Goal: Book appointment/travel/reservation

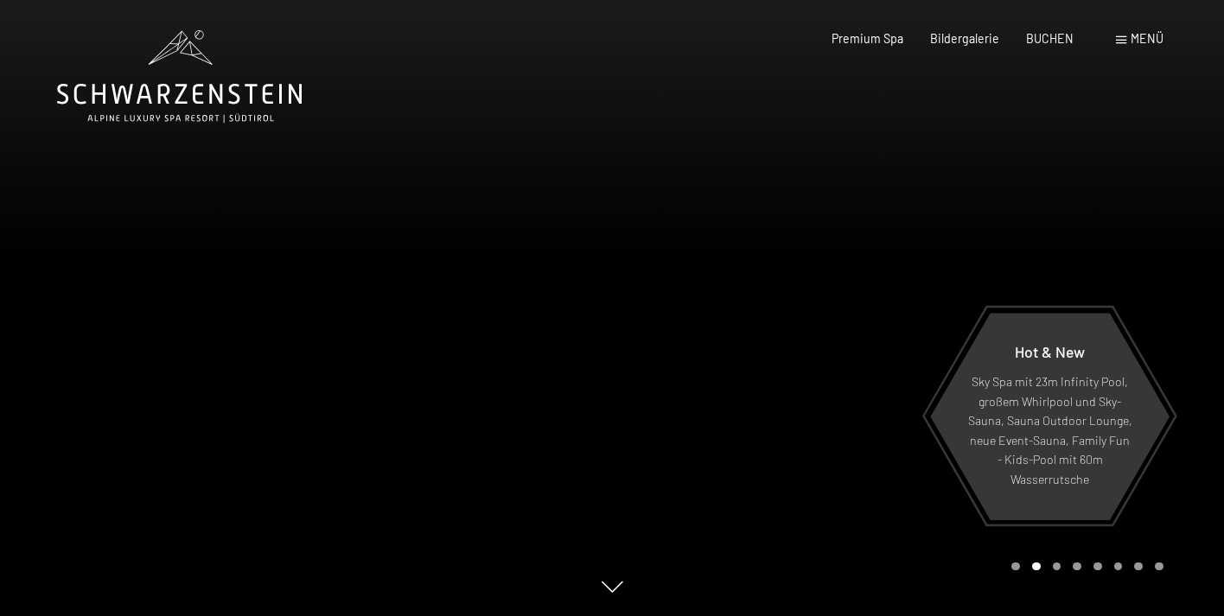
click at [1146, 39] on span "Menü" at bounding box center [1147, 38] width 33 height 15
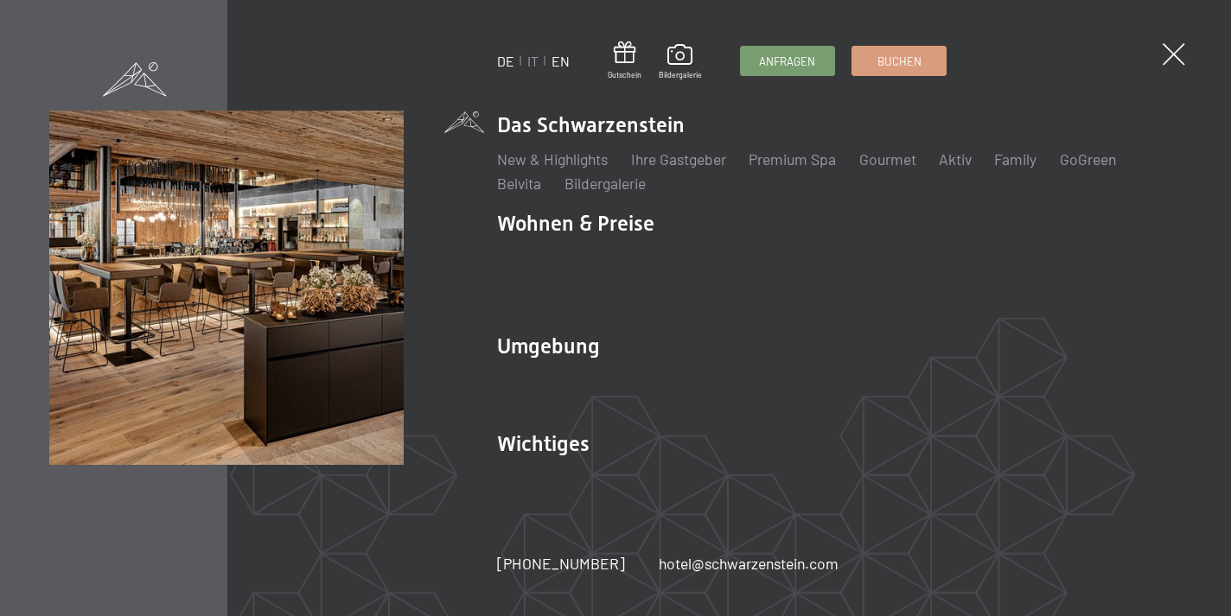
click at [565, 60] on link "EN" at bounding box center [561, 61] width 18 height 16
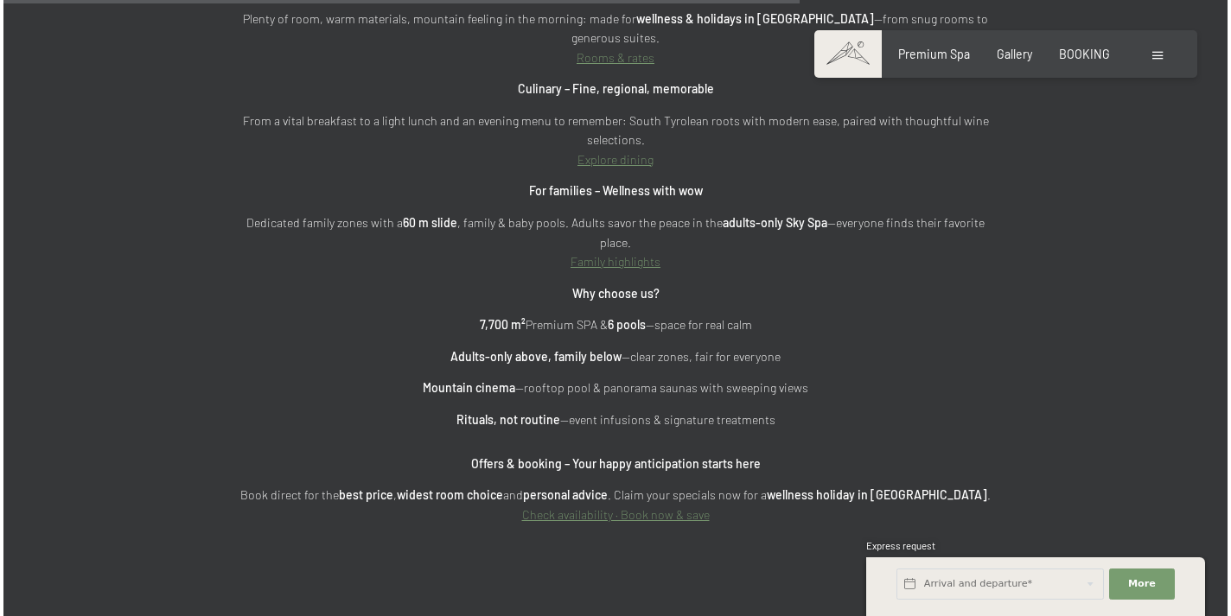
scroll to position [5309, 0]
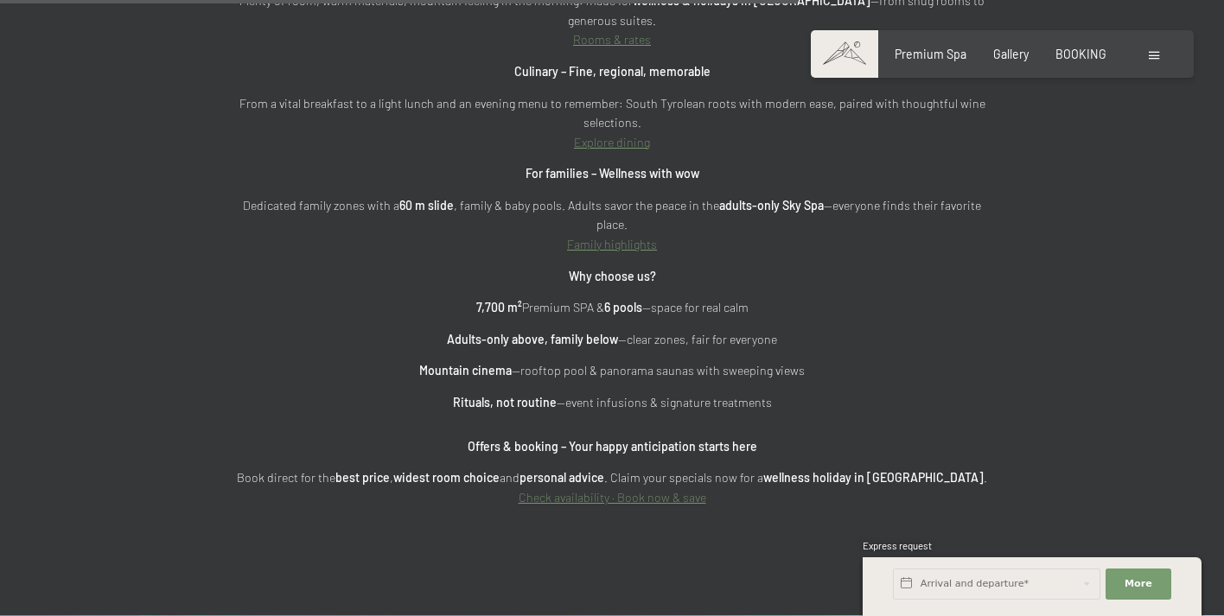
click at [1153, 52] on span at bounding box center [1154, 56] width 10 height 8
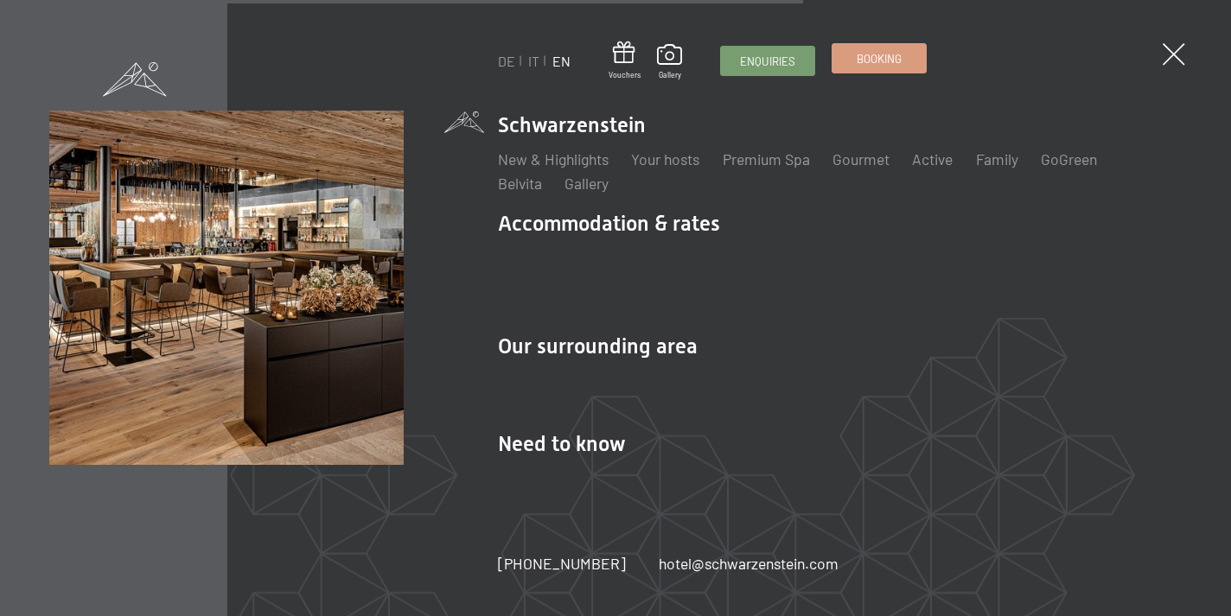
click at [885, 62] on span "Booking" at bounding box center [879, 59] width 45 height 16
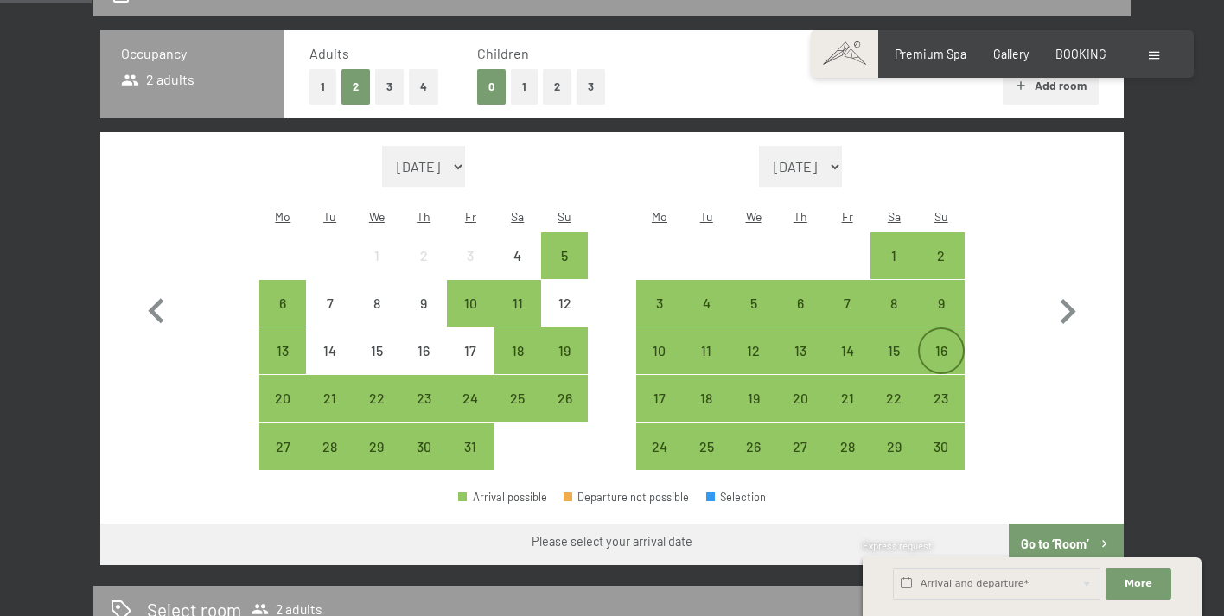
scroll to position [434, 0]
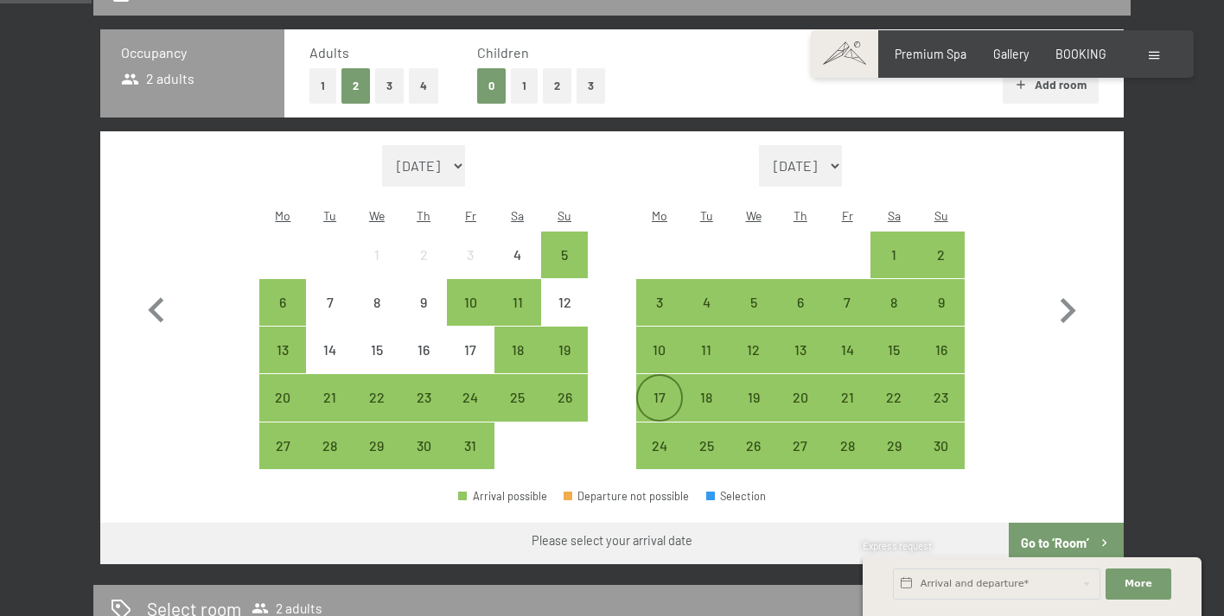
click at [653, 391] on div "17" at bounding box center [659, 412] width 43 height 43
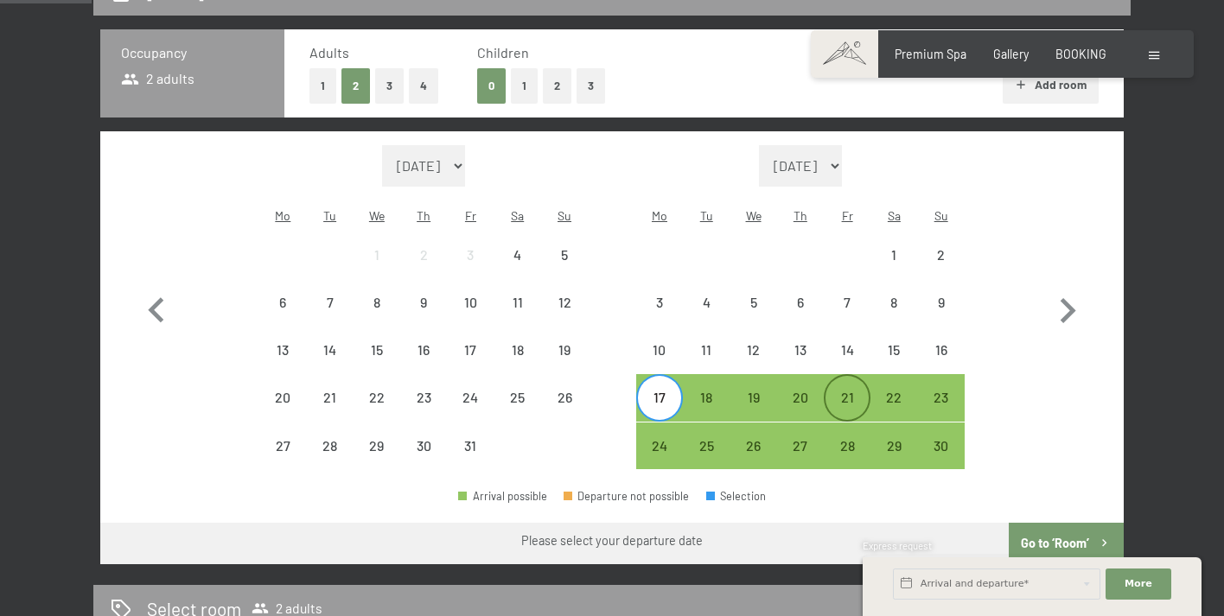
click at [850, 391] on div "21" at bounding box center [847, 412] width 43 height 43
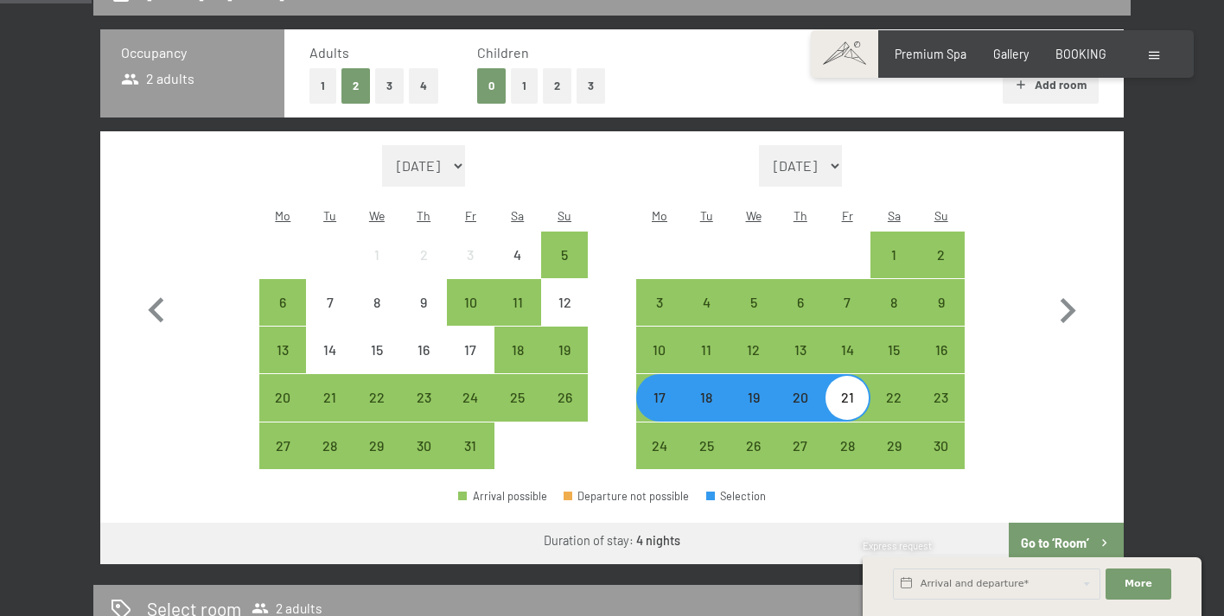
click at [1059, 523] on button "Go to ‘Room’" at bounding box center [1066, 544] width 115 height 42
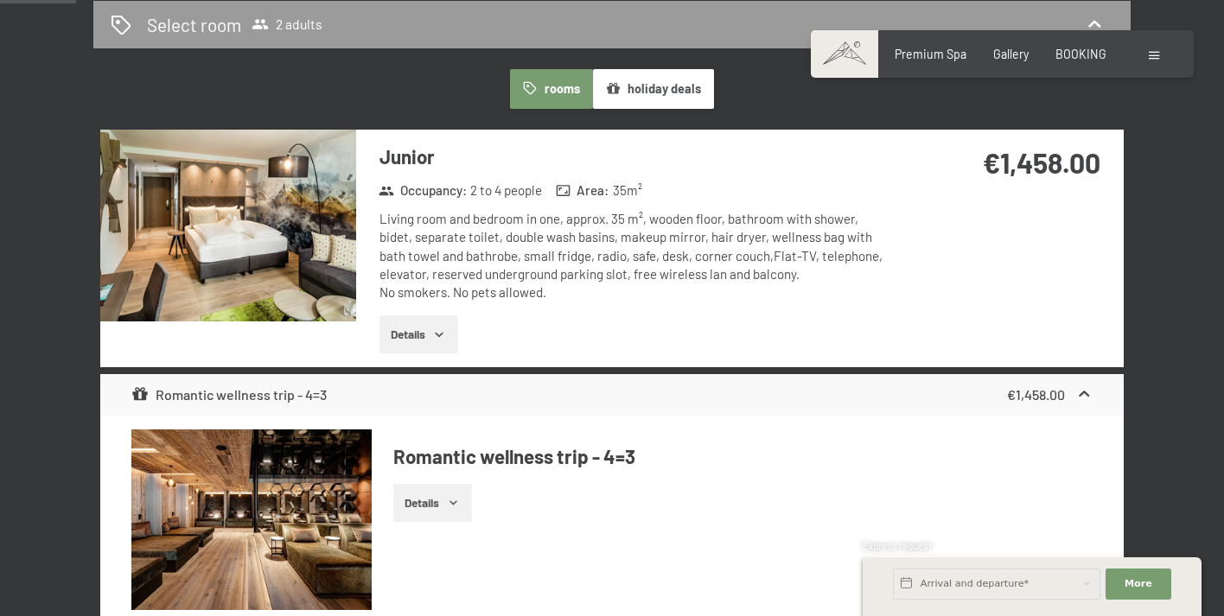
scroll to position [436, 0]
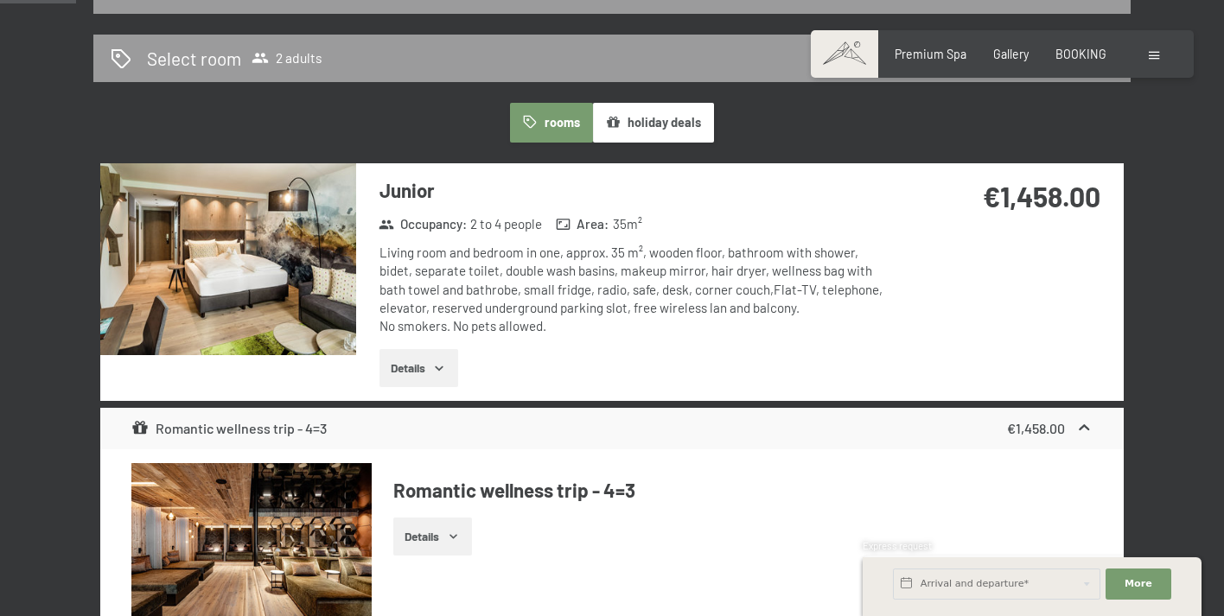
click at [435, 361] on icon "button" at bounding box center [439, 368] width 14 height 14
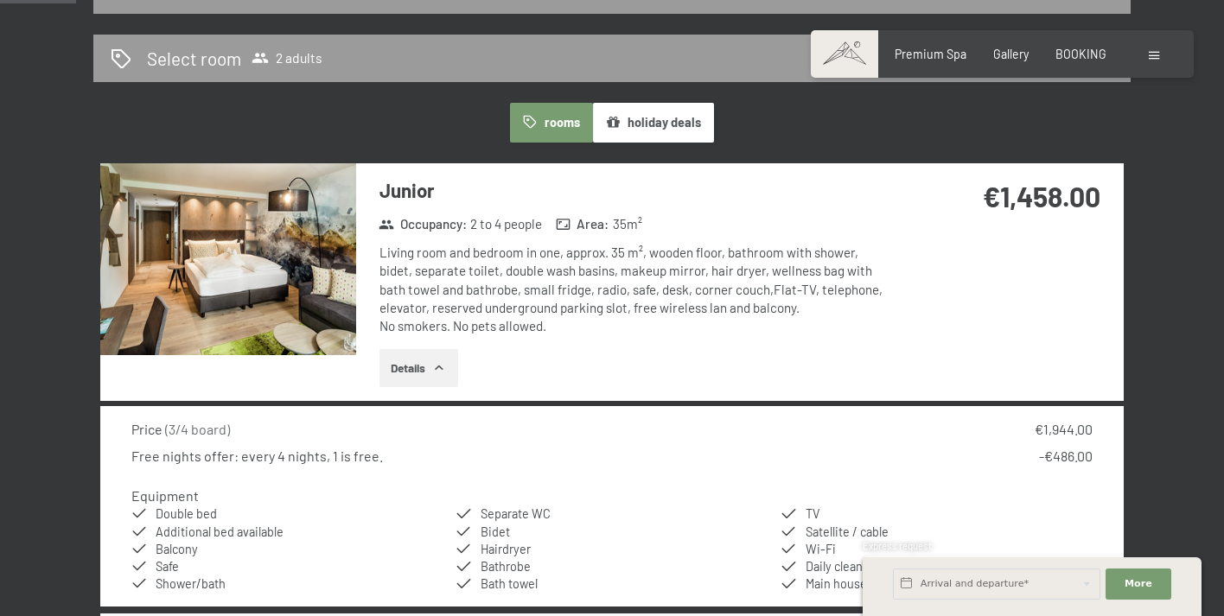
click at [284, 260] on img at bounding box center [228, 259] width 256 height 192
click at [0, 0] on button "button" at bounding box center [0, 0] width 0 height 0
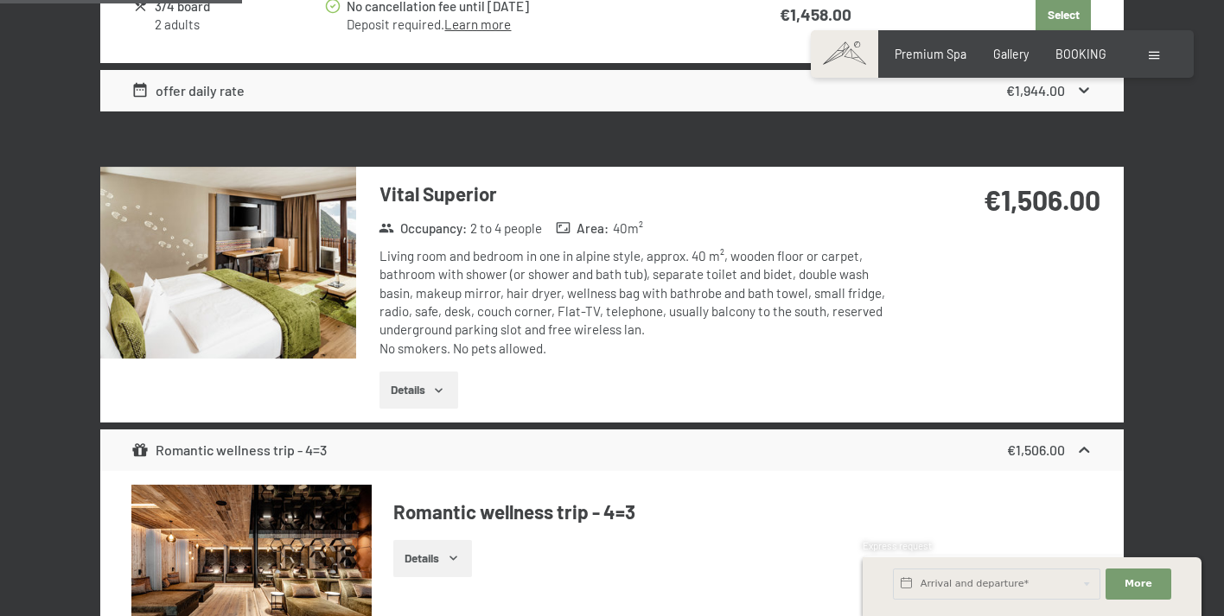
scroll to position [1435, 0]
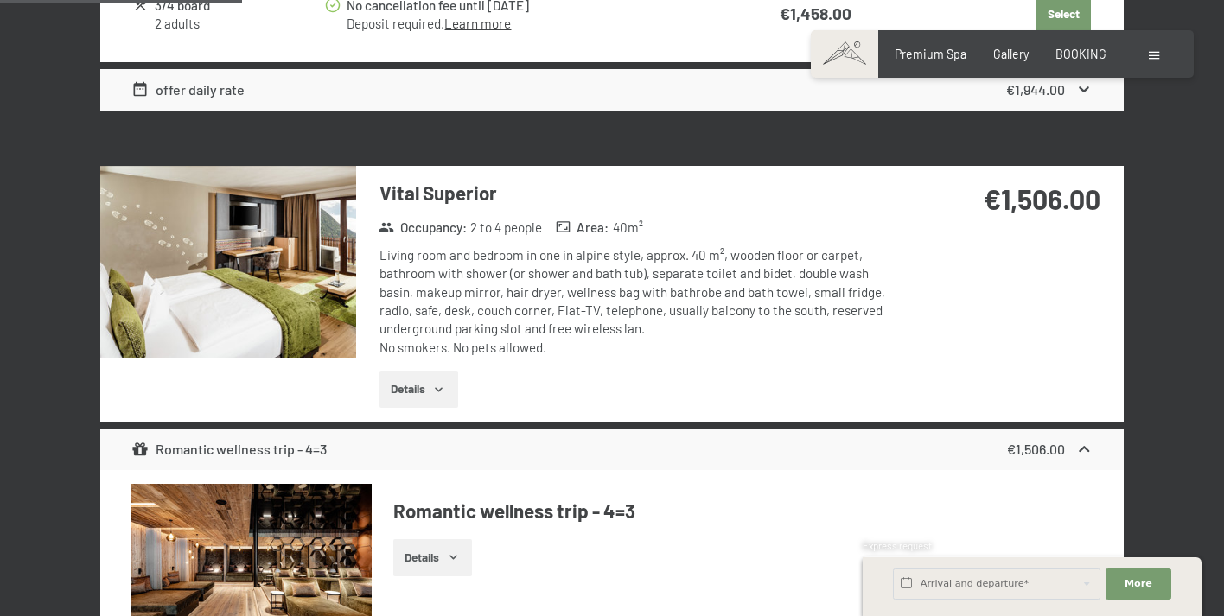
click at [435, 383] on icon "button" at bounding box center [439, 390] width 14 height 14
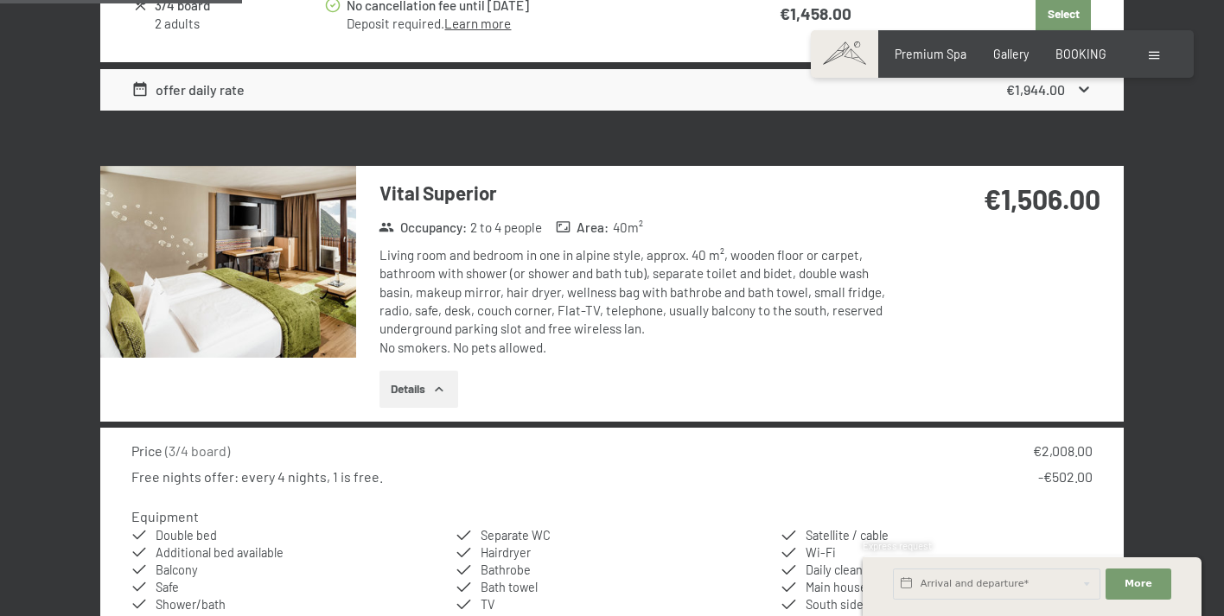
click at [278, 301] on img at bounding box center [228, 262] width 256 height 192
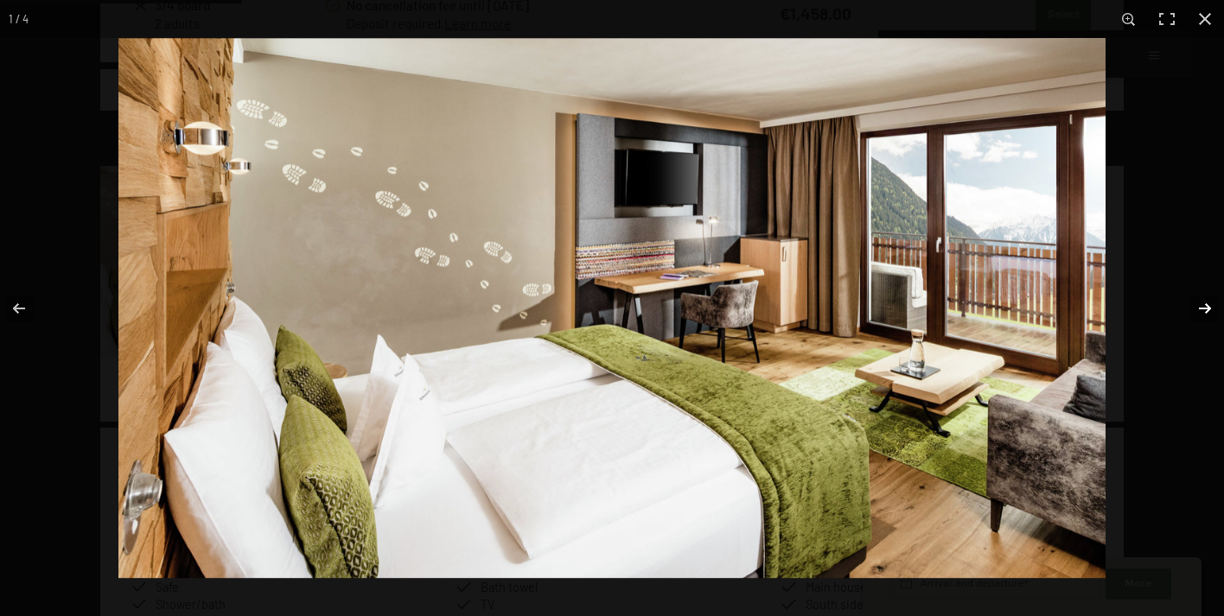
click at [1198, 308] on button "button" at bounding box center [1194, 308] width 61 height 86
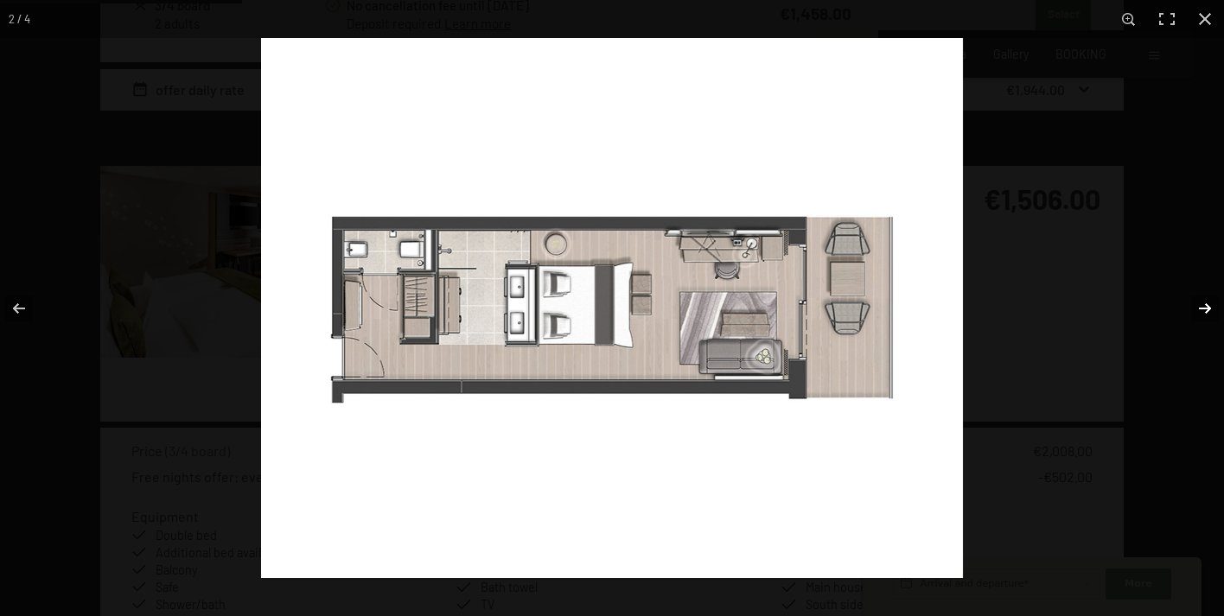
click at [1198, 308] on button "button" at bounding box center [1194, 308] width 61 height 86
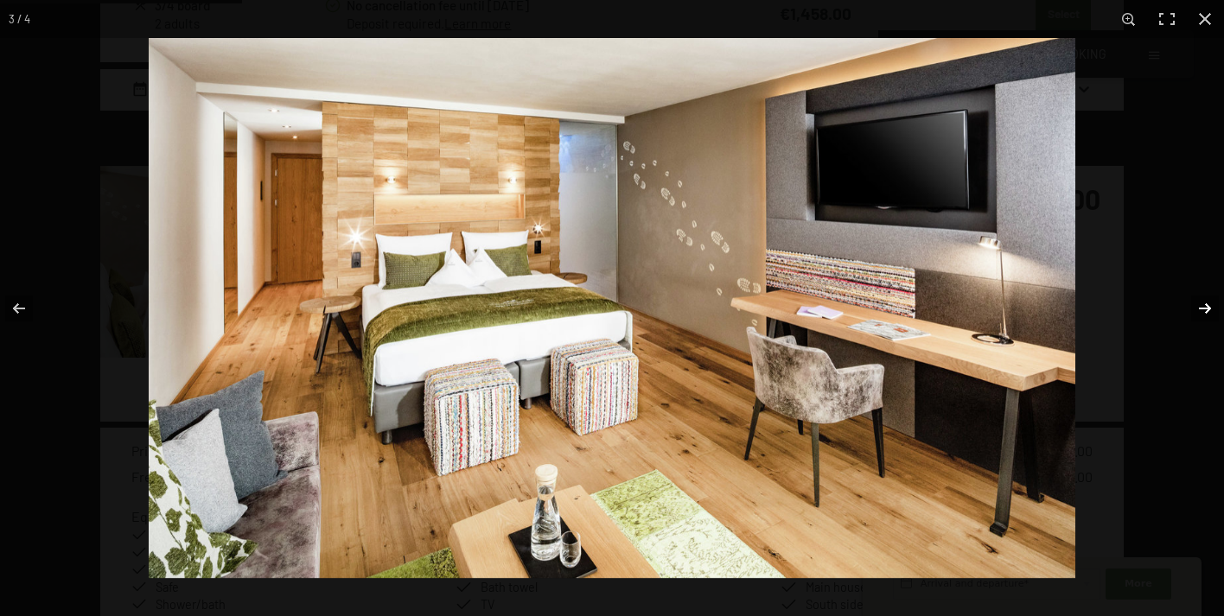
click at [1198, 308] on button "button" at bounding box center [1194, 308] width 61 height 86
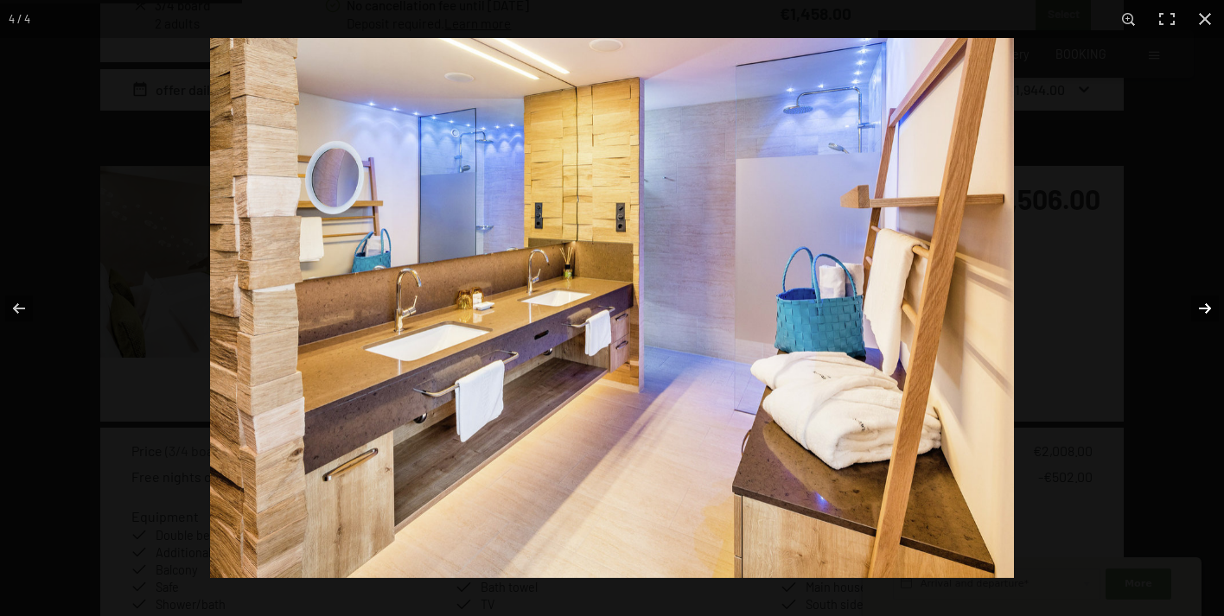
click at [1198, 308] on button "button" at bounding box center [1194, 308] width 61 height 86
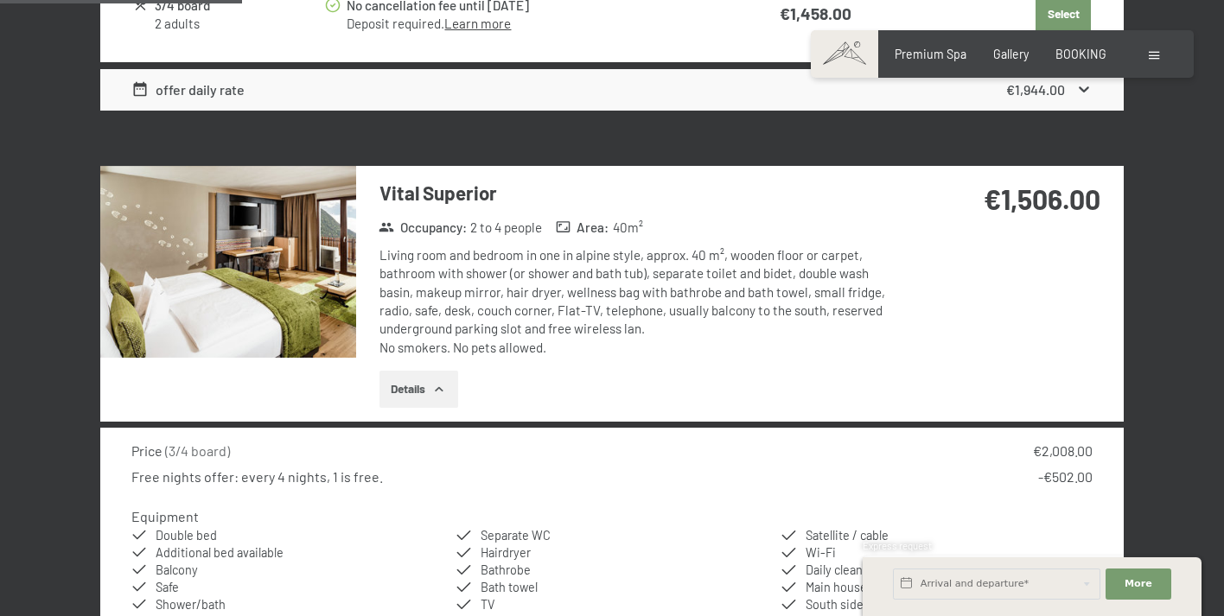
click at [0, 0] on button "button" at bounding box center [0, 0] width 0 height 0
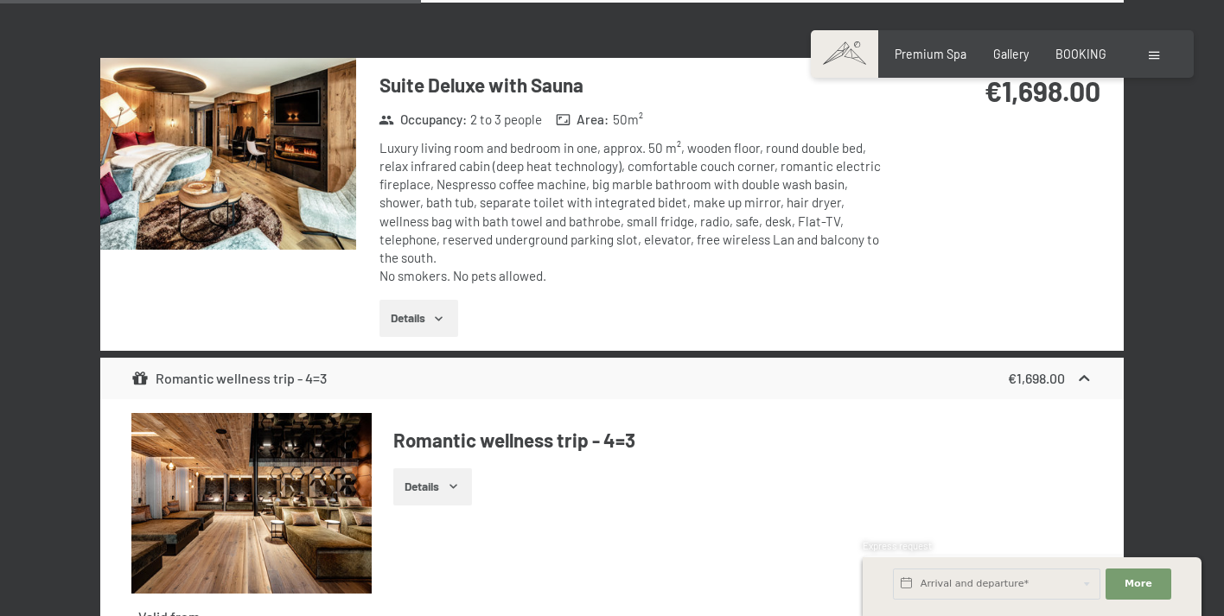
scroll to position [2559, 0]
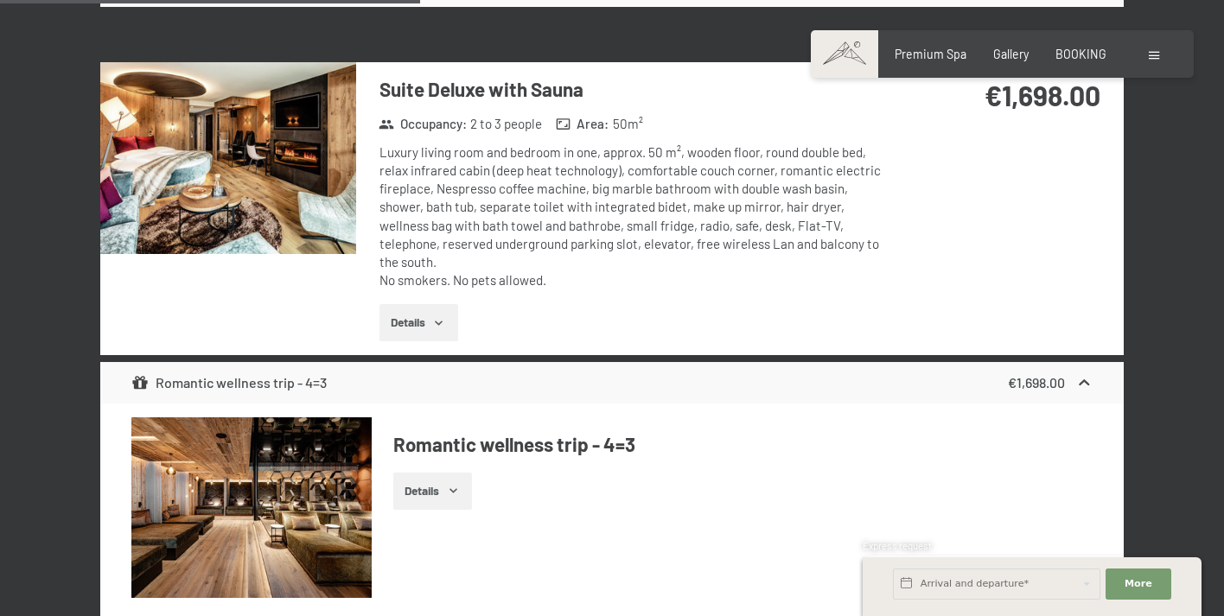
click at [264, 150] on img at bounding box center [228, 158] width 256 height 192
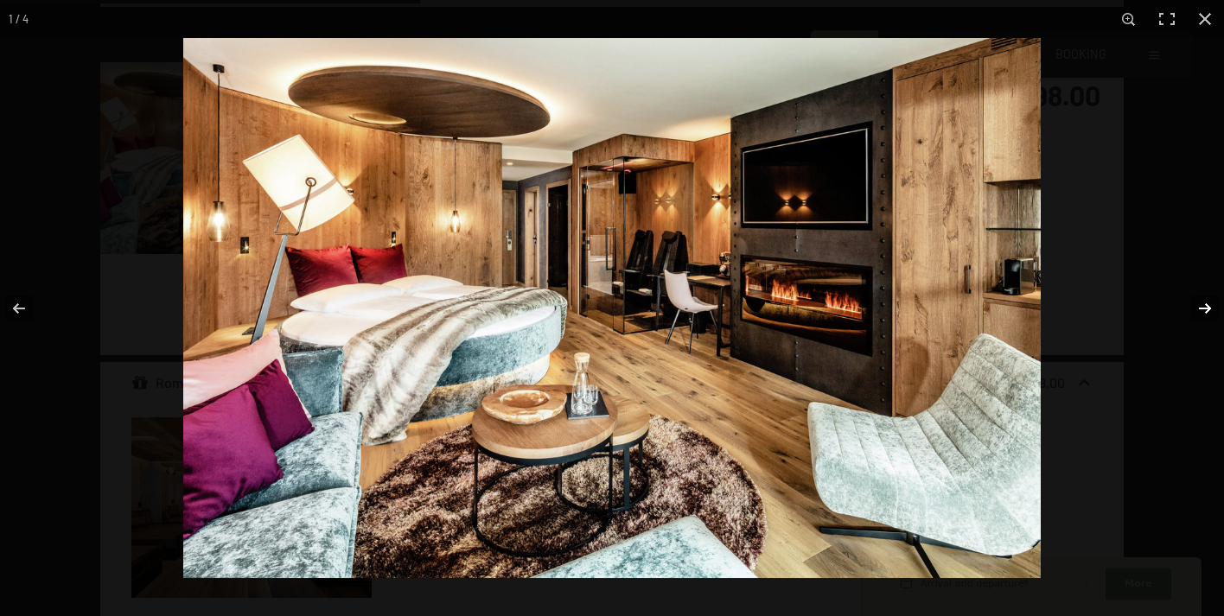
click at [1201, 304] on button "button" at bounding box center [1194, 308] width 61 height 86
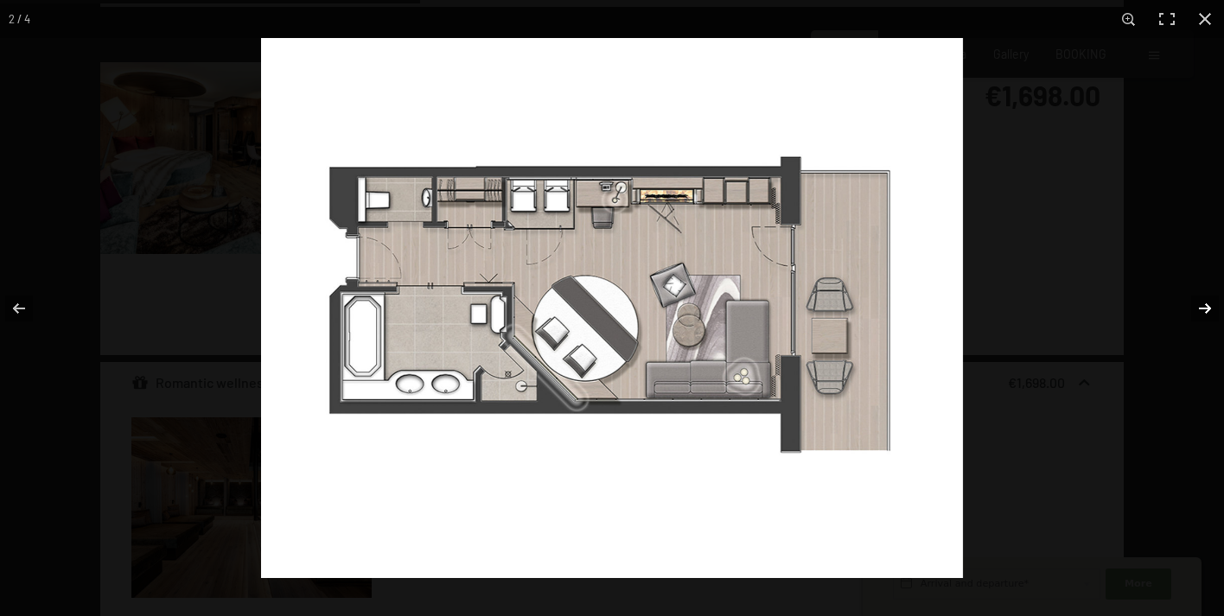
click at [1201, 304] on button "button" at bounding box center [1194, 308] width 61 height 86
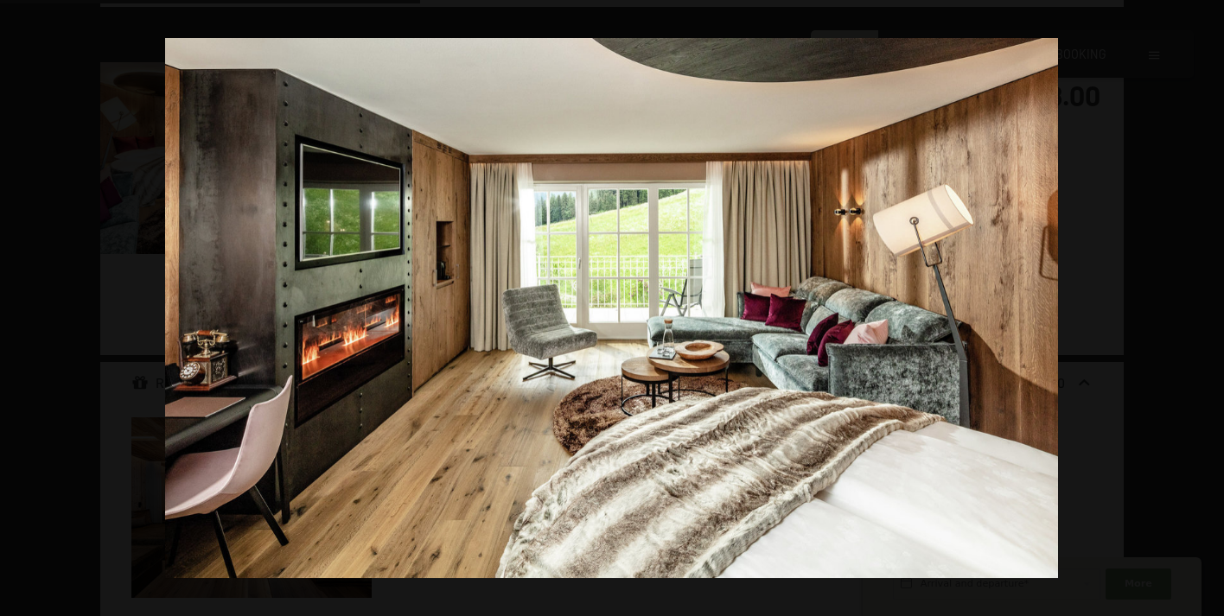
click at [1201, 304] on button "button" at bounding box center [1194, 308] width 61 height 86
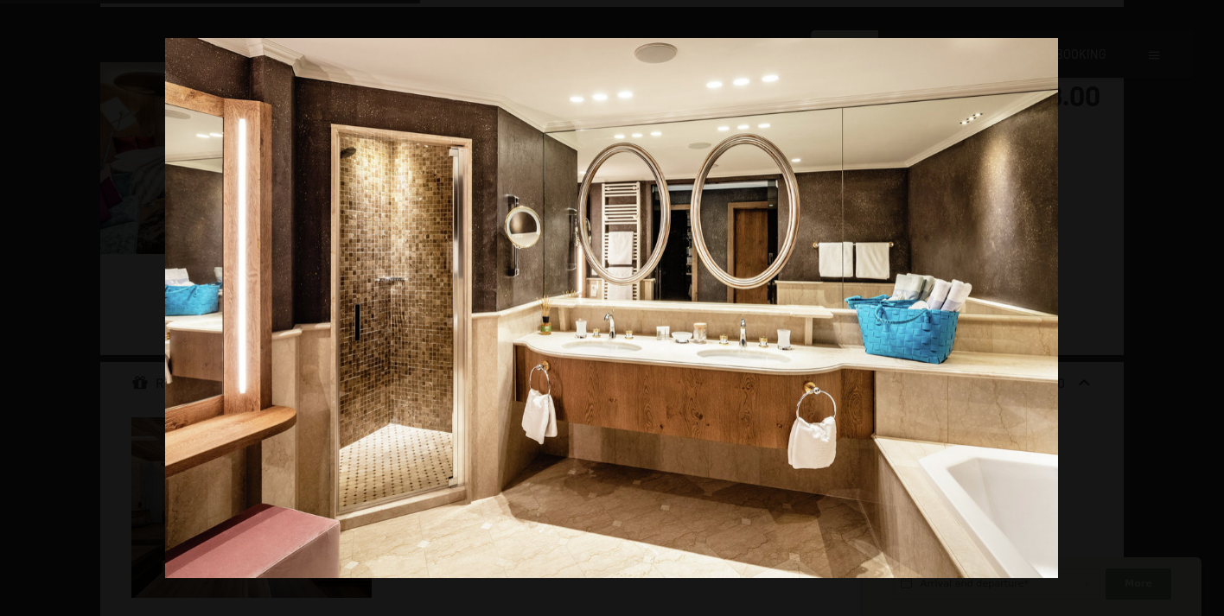
click at [1201, 304] on button "button" at bounding box center [1194, 308] width 61 height 86
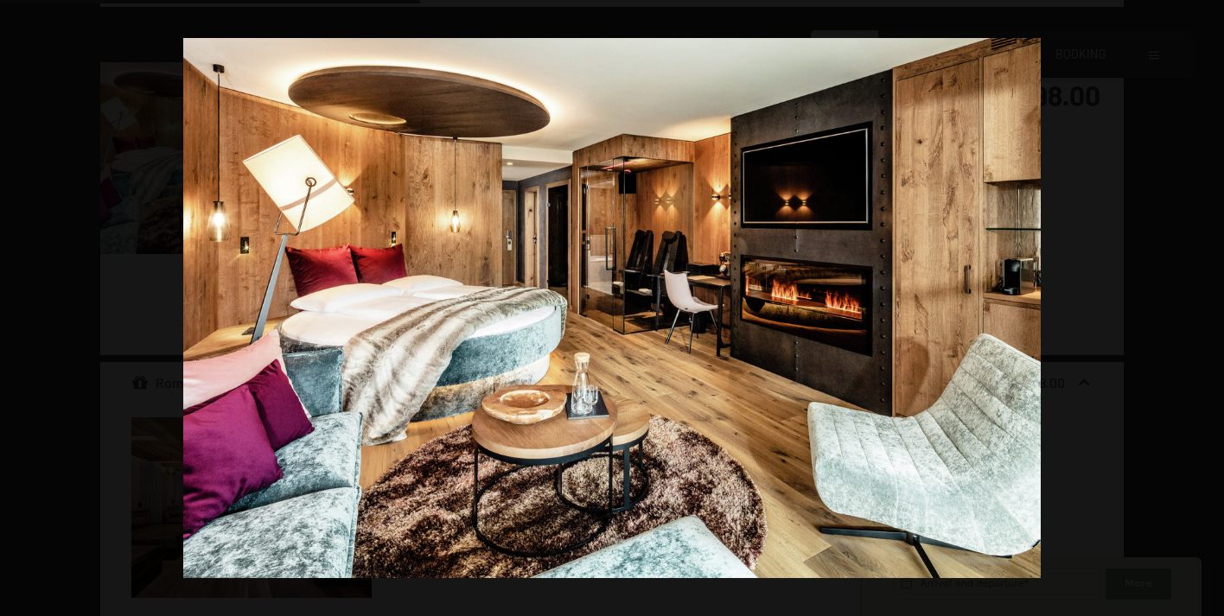
click at [1201, 304] on button "button" at bounding box center [1194, 308] width 61 height 86
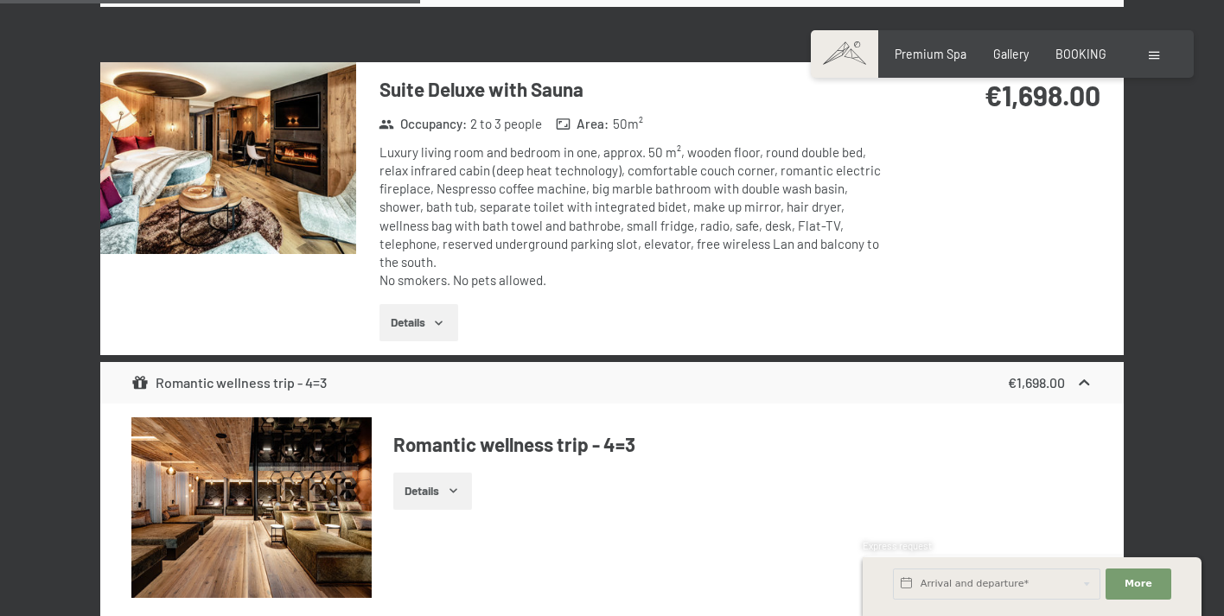
click at [0, 0] on button "button" at bounding box center [0, 0] width 0 height 0
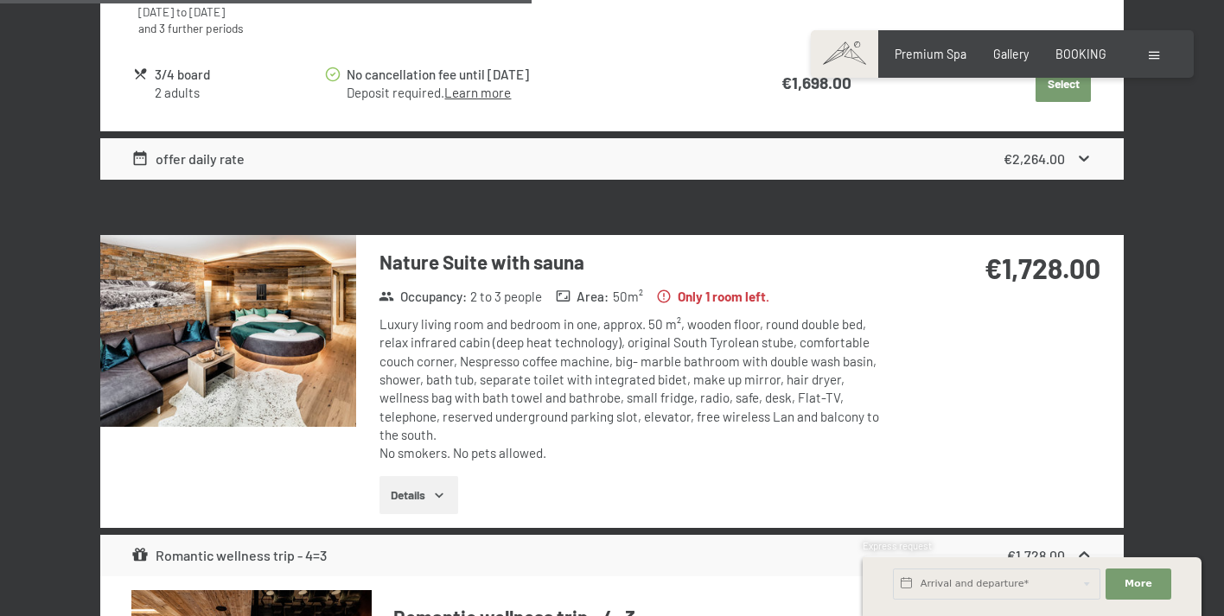
scroll to position [3239, 0]
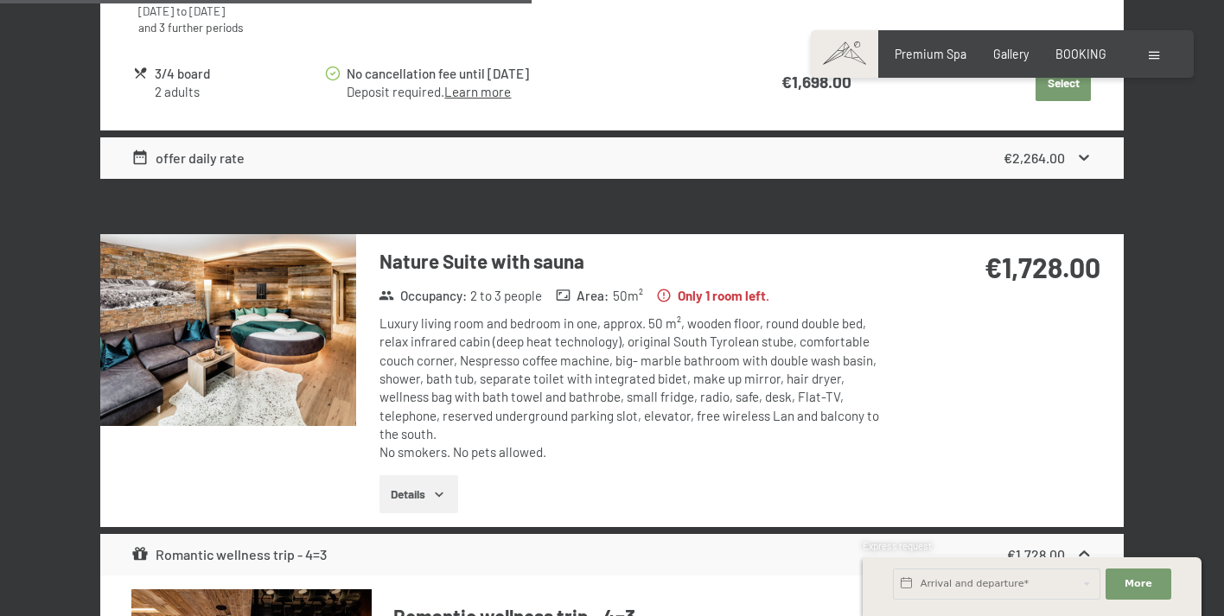
click at [220, 351] on img at bounding box center [228, 330] width 256 height 192
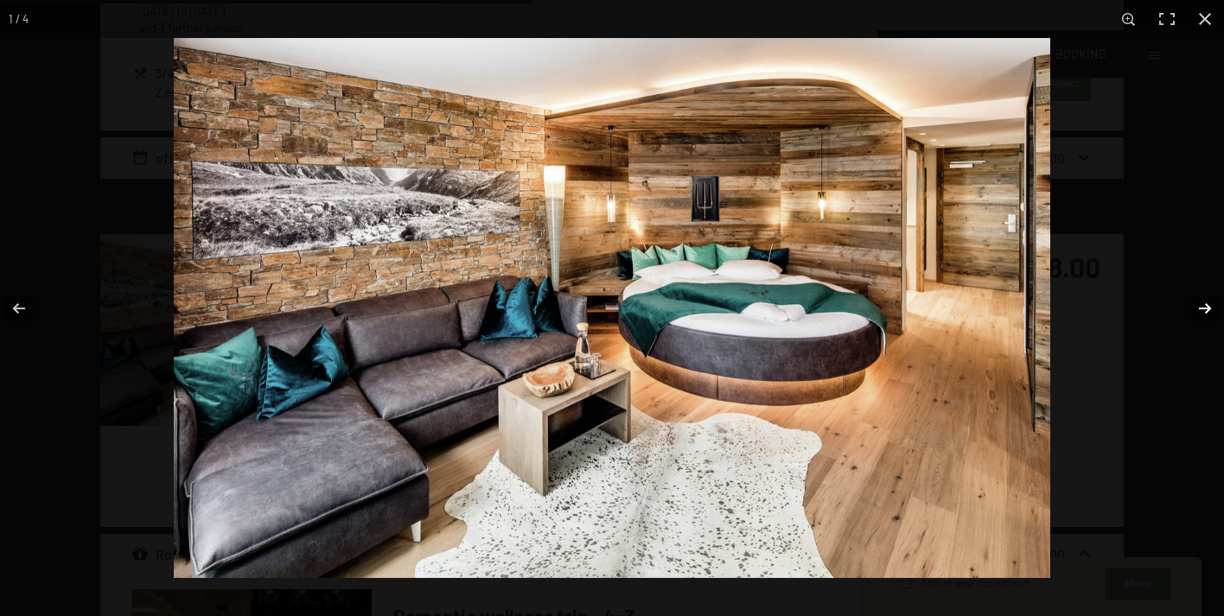
click at [1204, 304] on button "button" at bounding box center [1194, 308] width 61 height 86
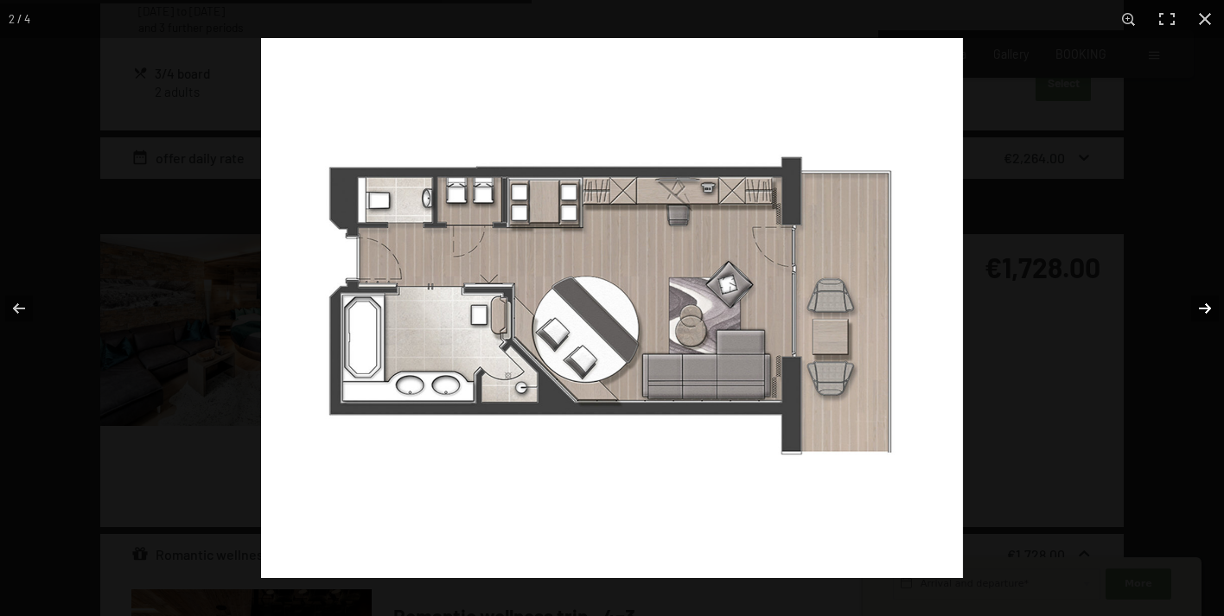
click at [1204, 304] on button "button" at bounding box center [1194, 308] width 61 height 86
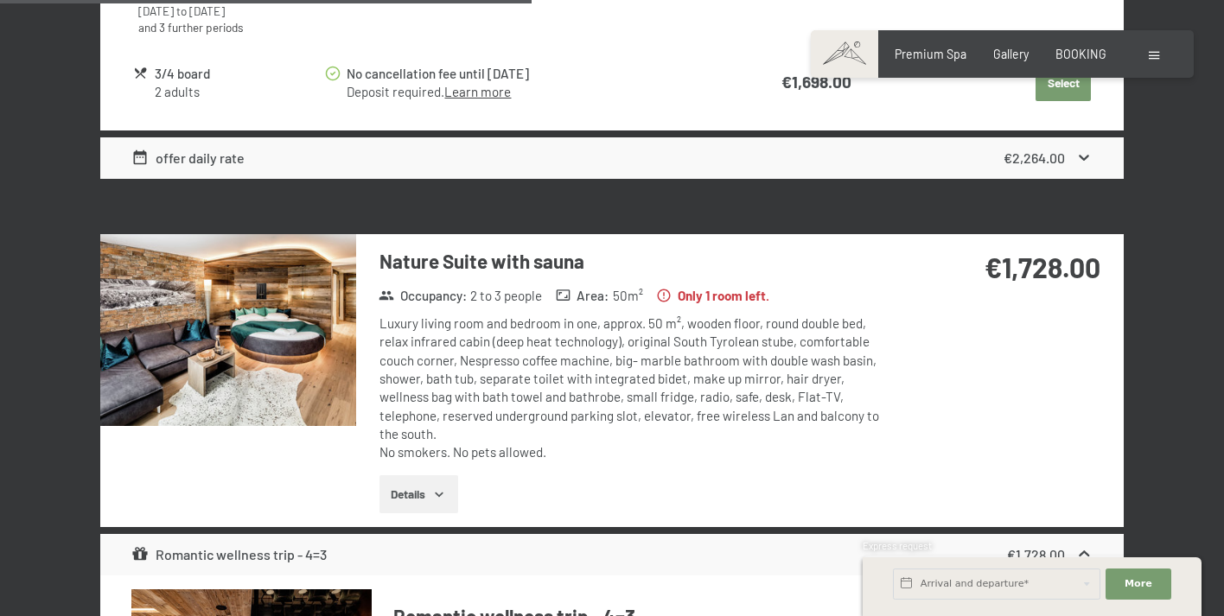
click at [0, 0] on button "button" at bounding box center [0, 0] width 0 height 0
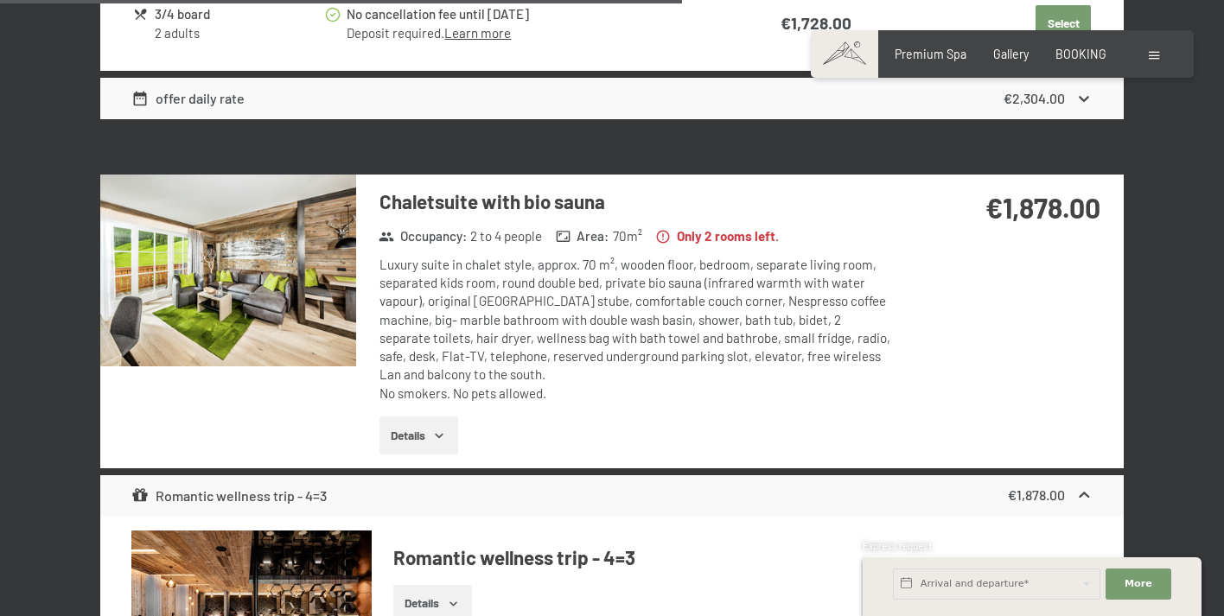
scroll to position [4160, 0]
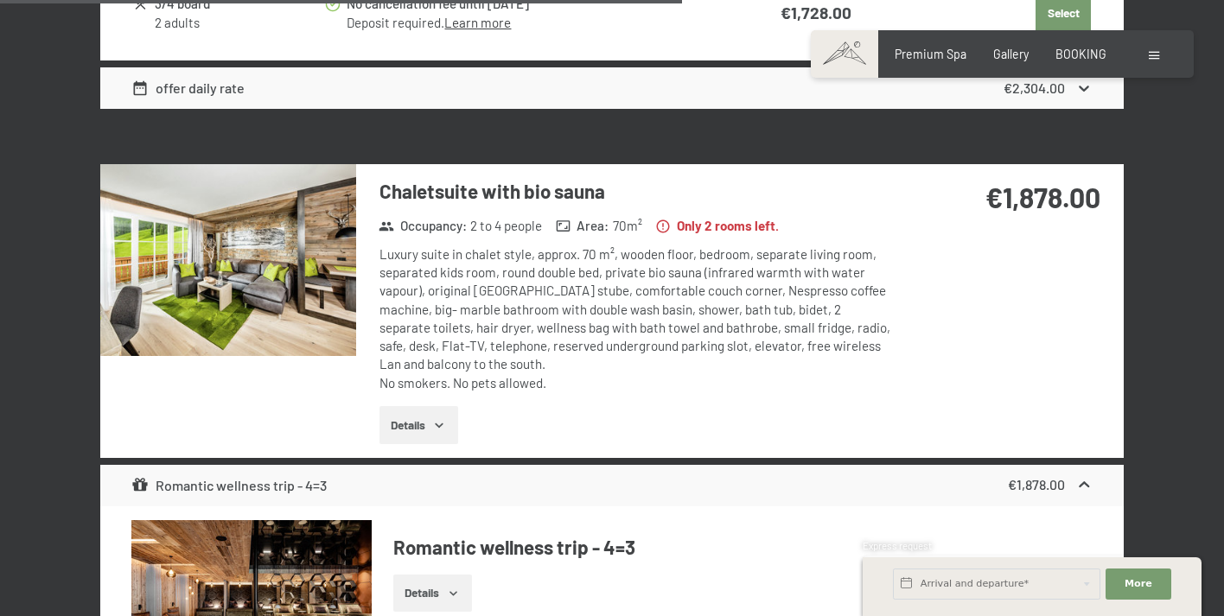
click at [289, 226] on img at bounding box center [228, 260] width 256 height 192
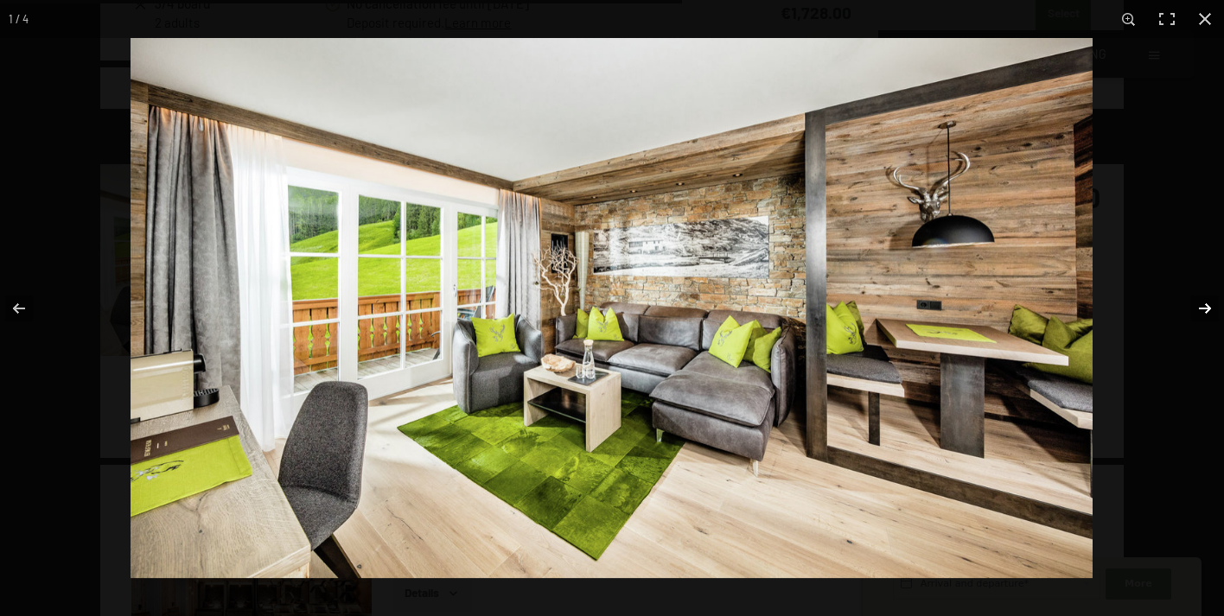
click at [1199, 310] on button "button" at bounding box center [1194, 308] width 61 height 86
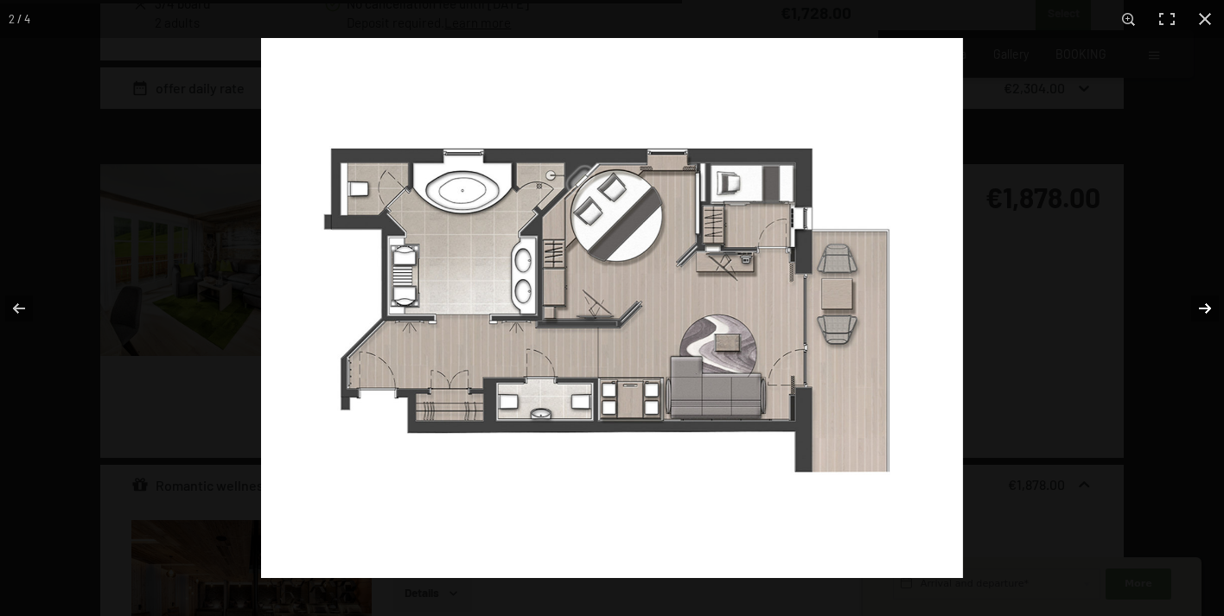
click at [1199, 310] on button "button" at bounding box center [1194, 308] width 61 height 86
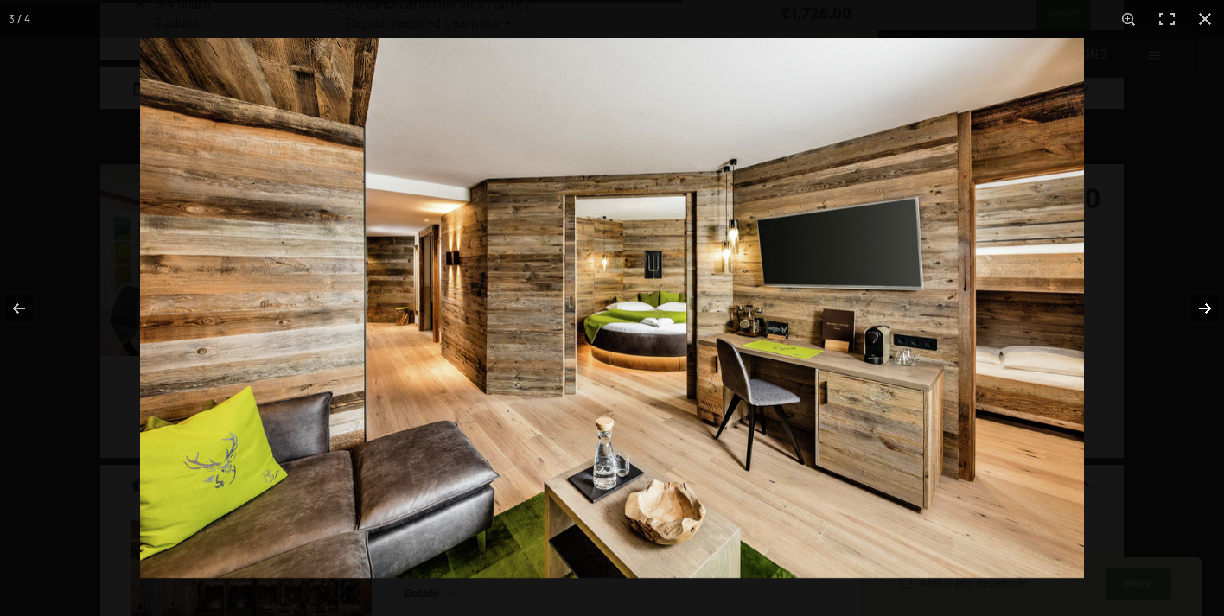
click at [1199, 310] on button "button" at bounding box center [1194, 308] width 61 height 86
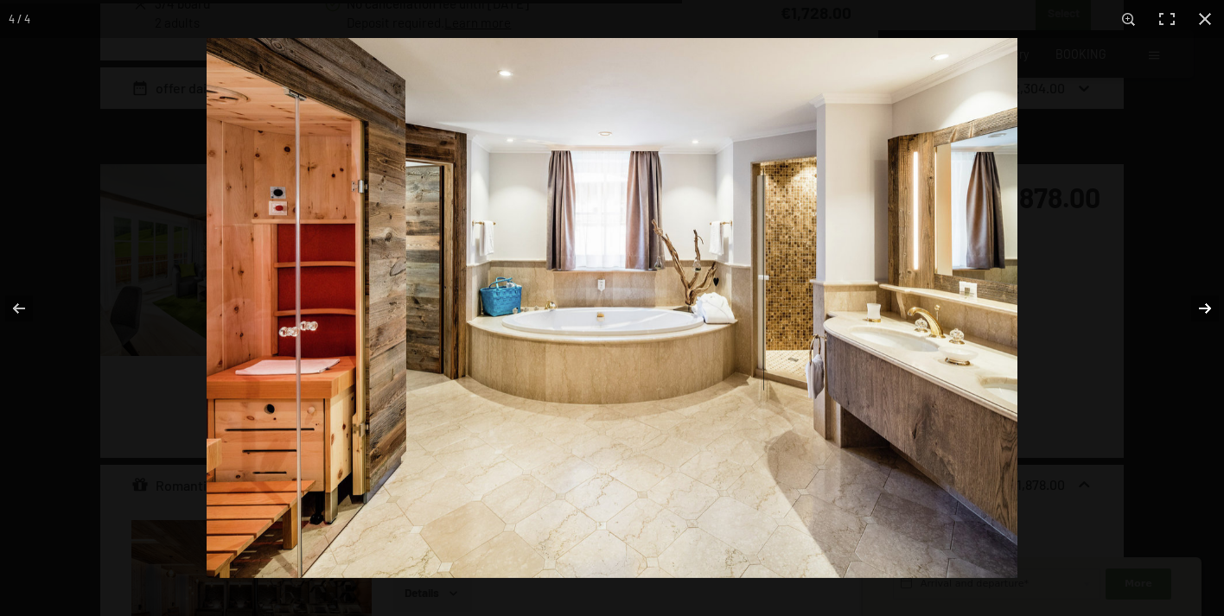
click at [1199, 310] on button "button" at bounding box center [1194, 308] width 61 height 86
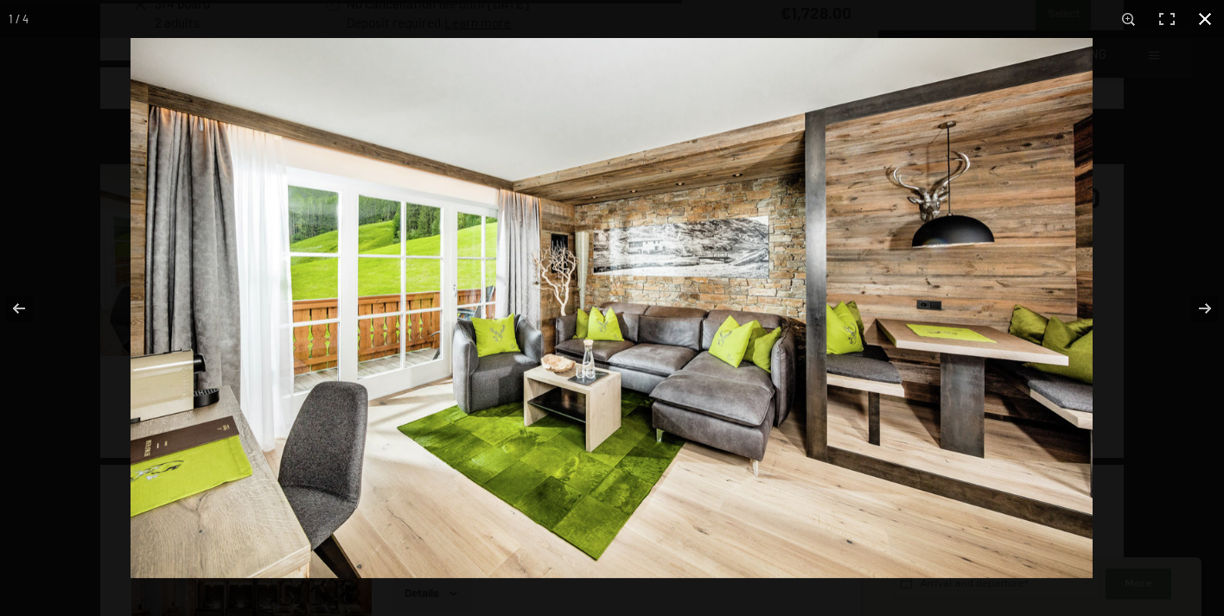
click at [1204, 22] on button "button" at bounding box center [1205, 19] width 38 height 38
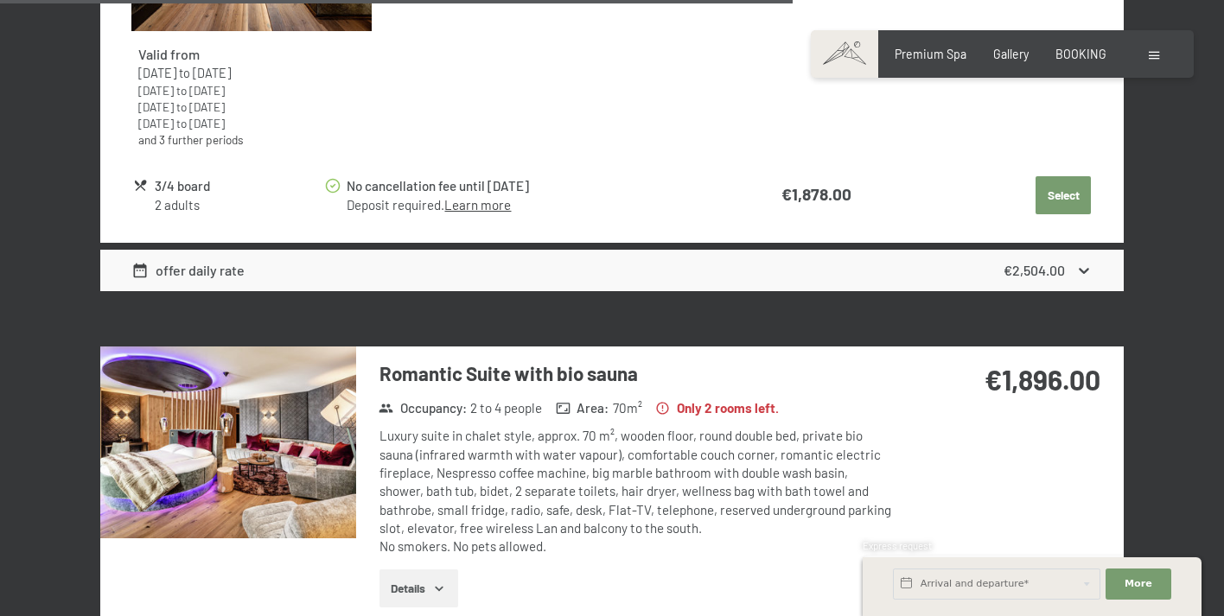
scroll to position [4830, 0]
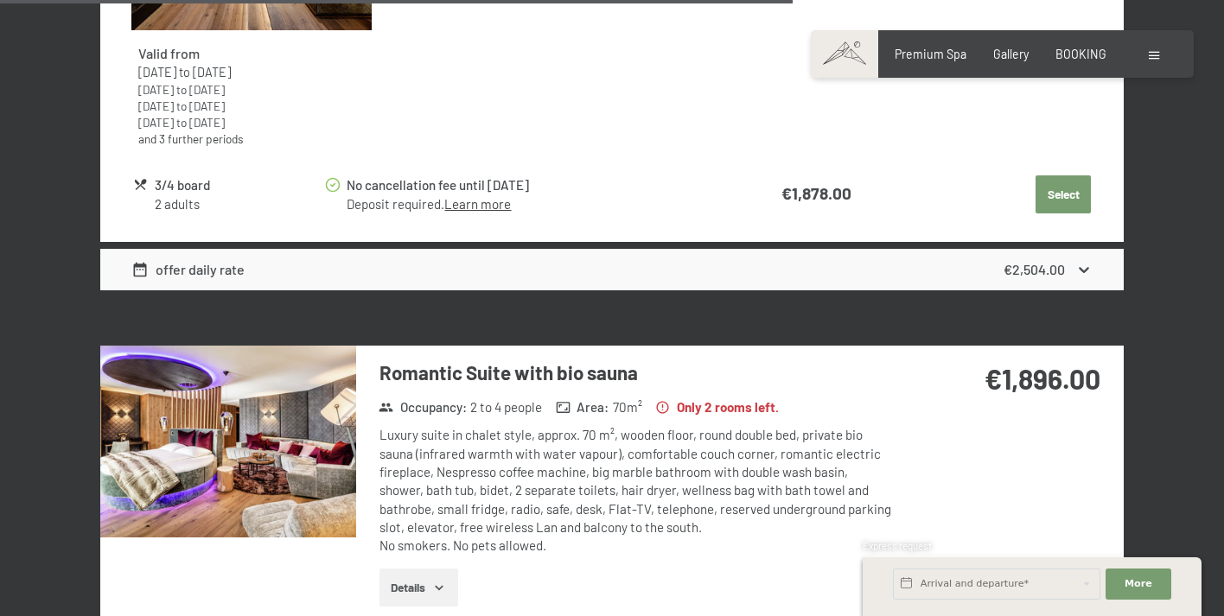
click at [202, 440] on img at bounding box center [228, 442] width 256 height 192
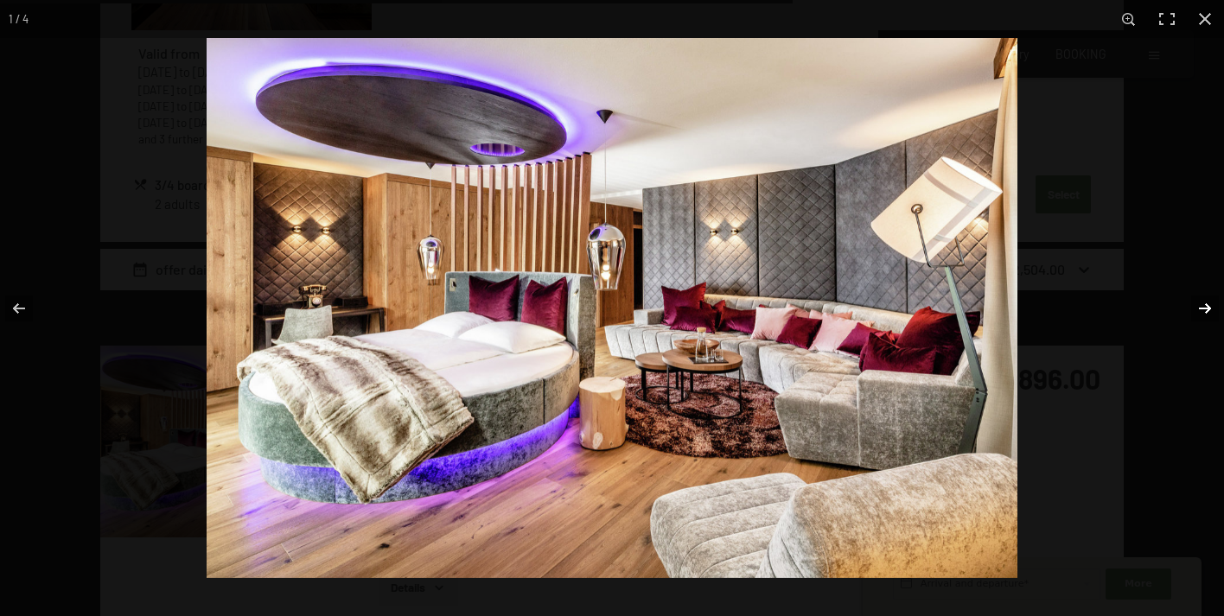
click at [1201, 303] on button "button" at bounding box center [1194, 308] width 61 height 86
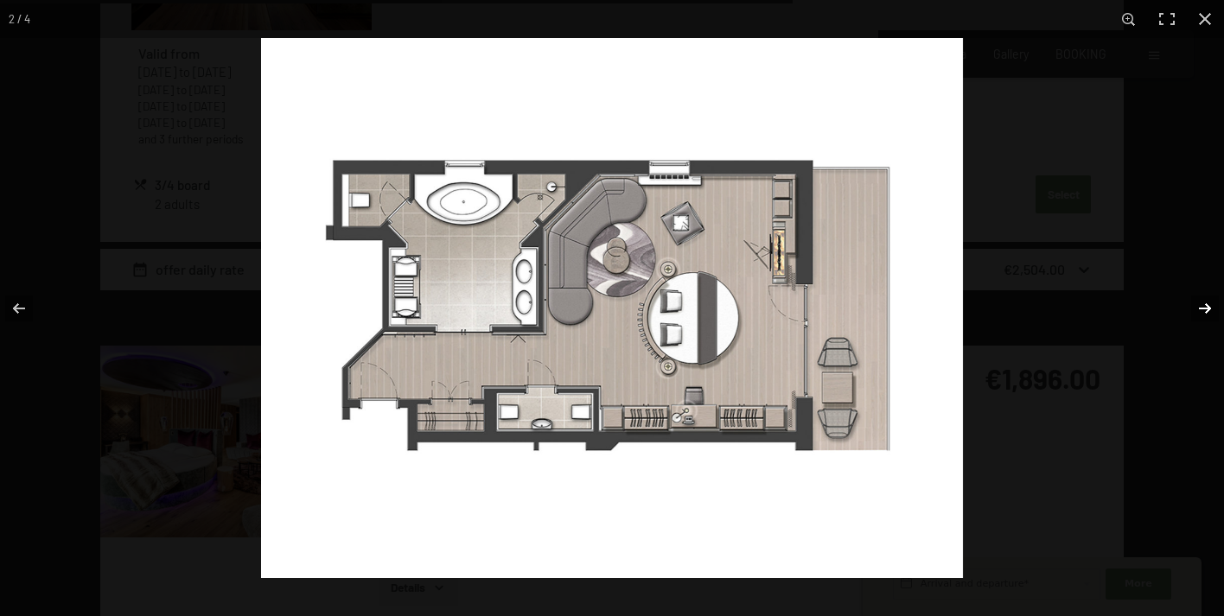
click at [1201, 303] on button "button" at bounding box center [1194, 308] width 61 height 86
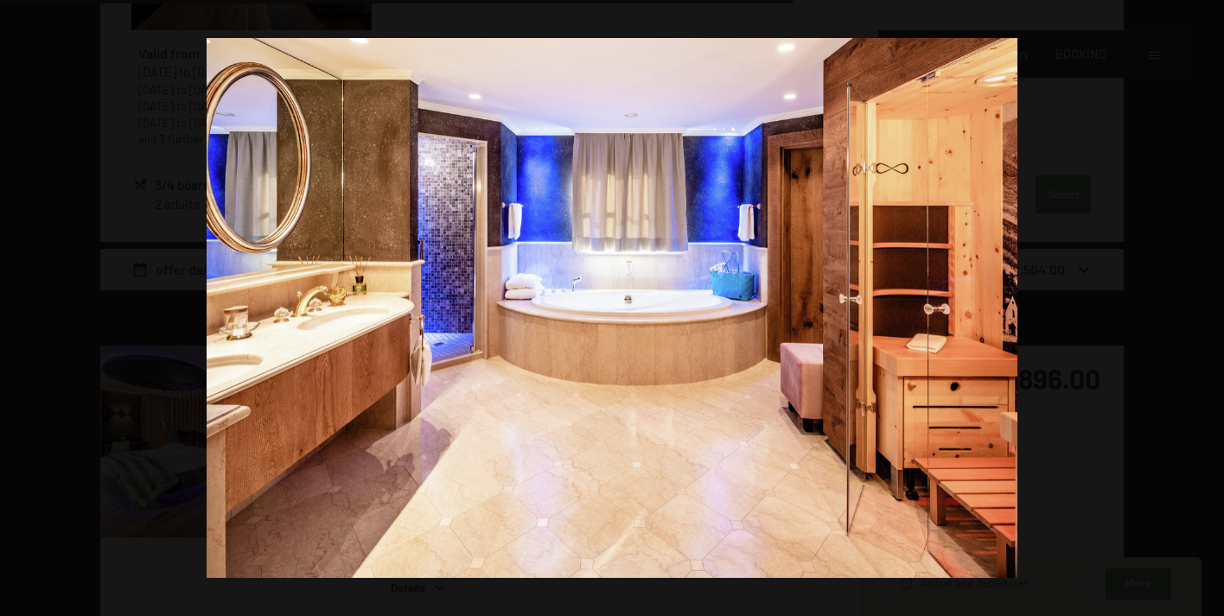
click at [1201, 303] on button "button" at bounding box center [1194, 308] width 61 height 86
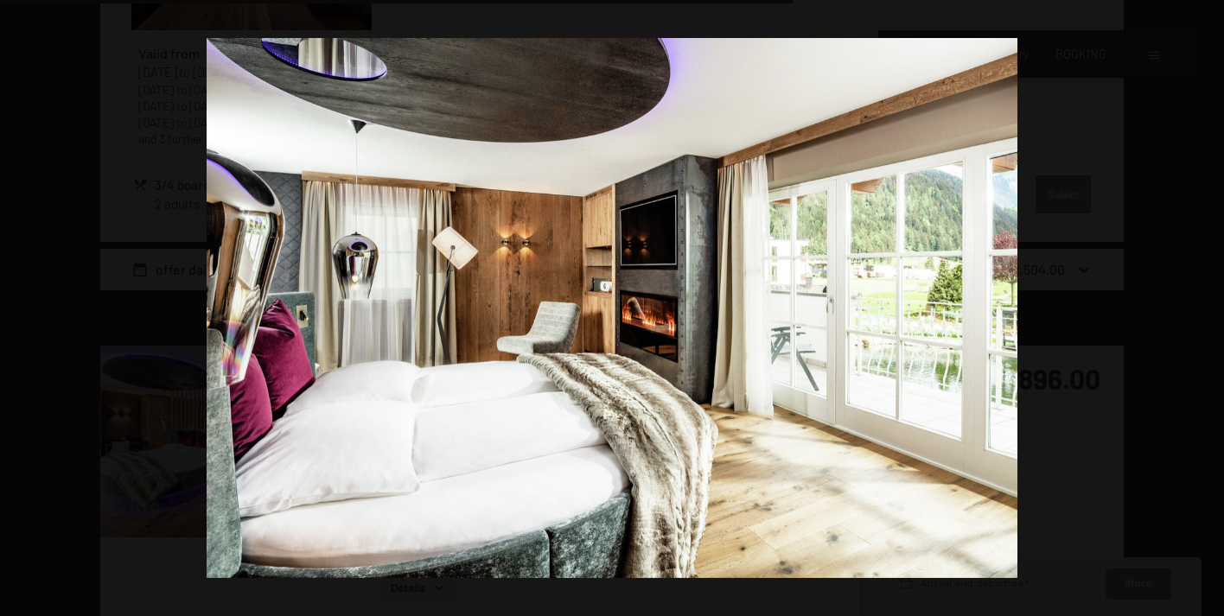
click at [1202, 303] on button "button" at bounding box center [1194, 308] width 61 height 86
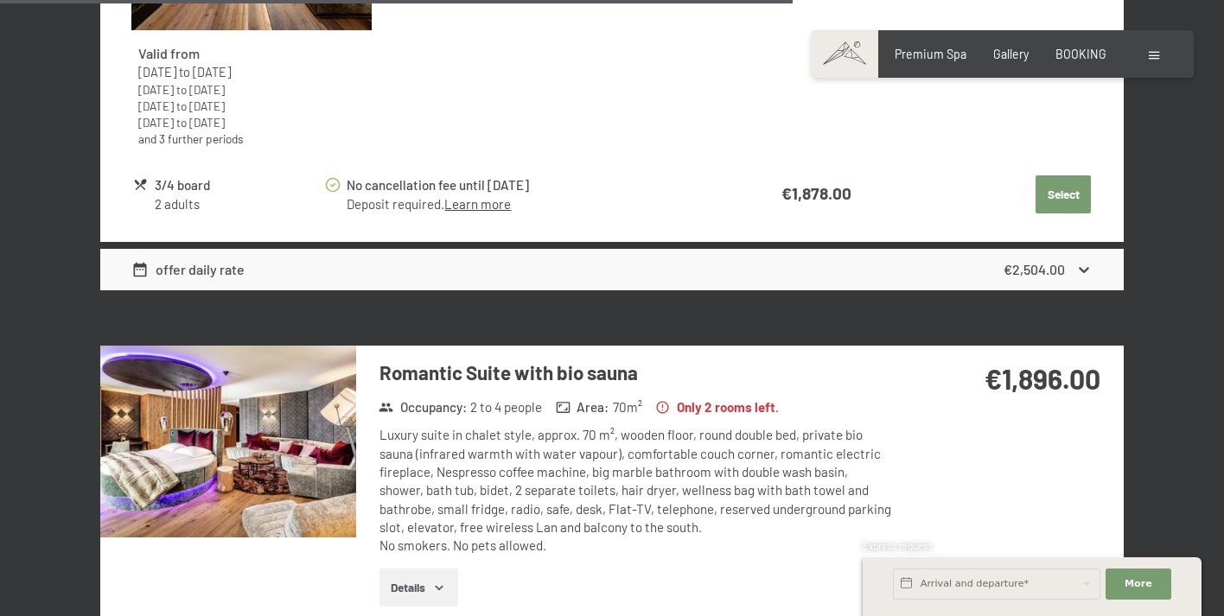
click at [0, 0] on button "button" at bounding box center [0, 0] width 0 height 0
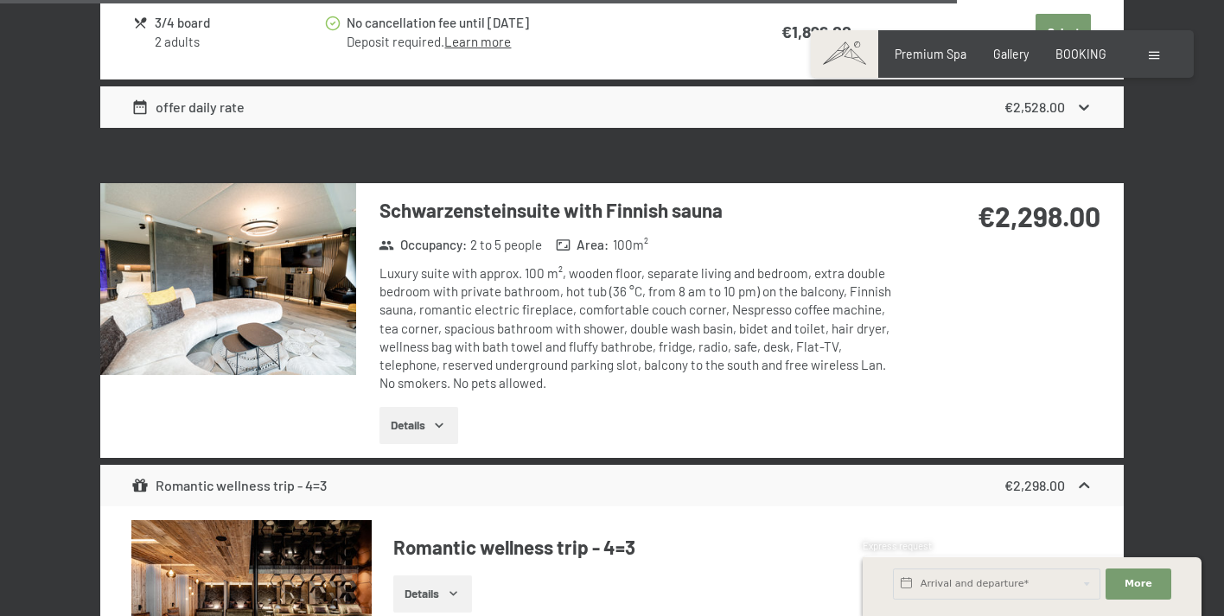
scroll to position [5832, 0]
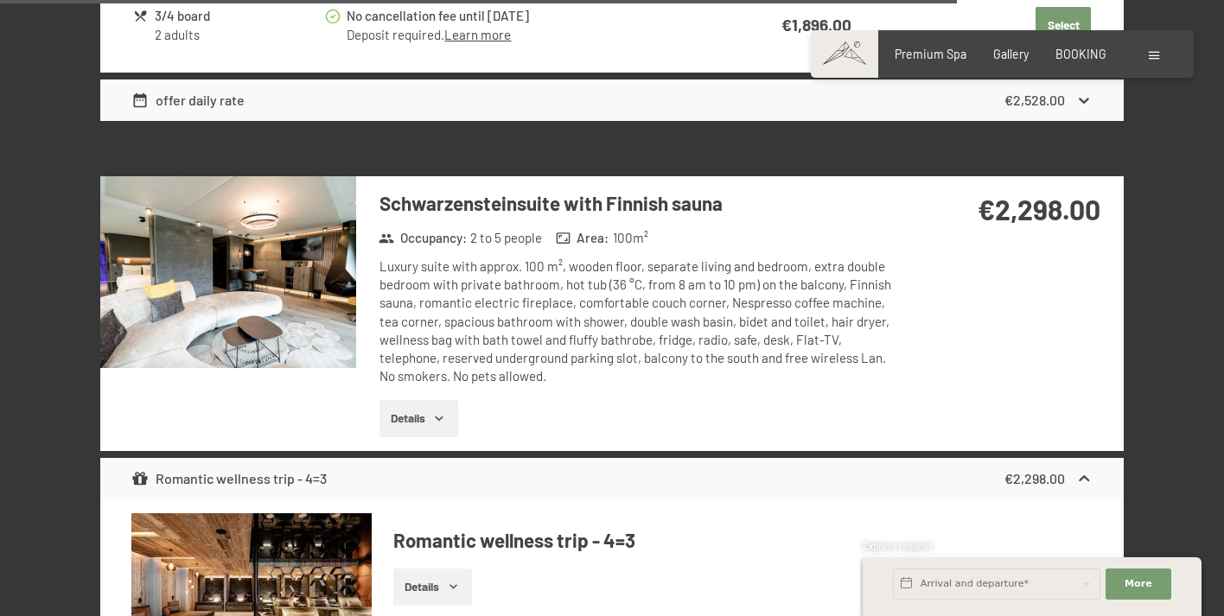
click at [437, 412] on icon "button" at bounding box center [439, 419] width 14 height 14
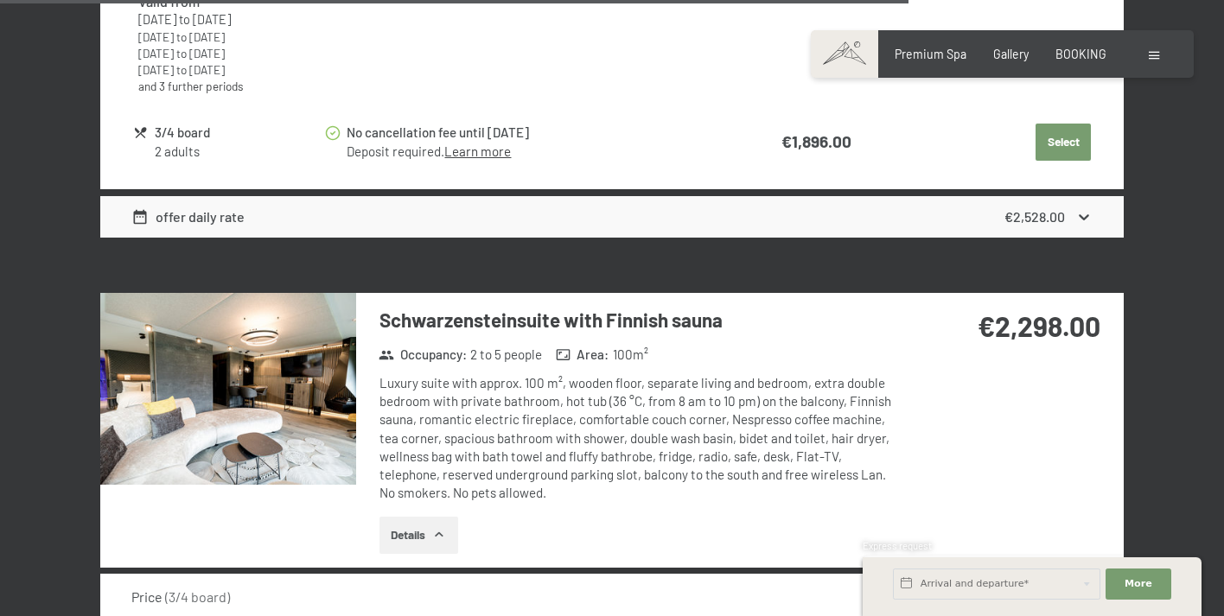
scroll to position [5713, 0]
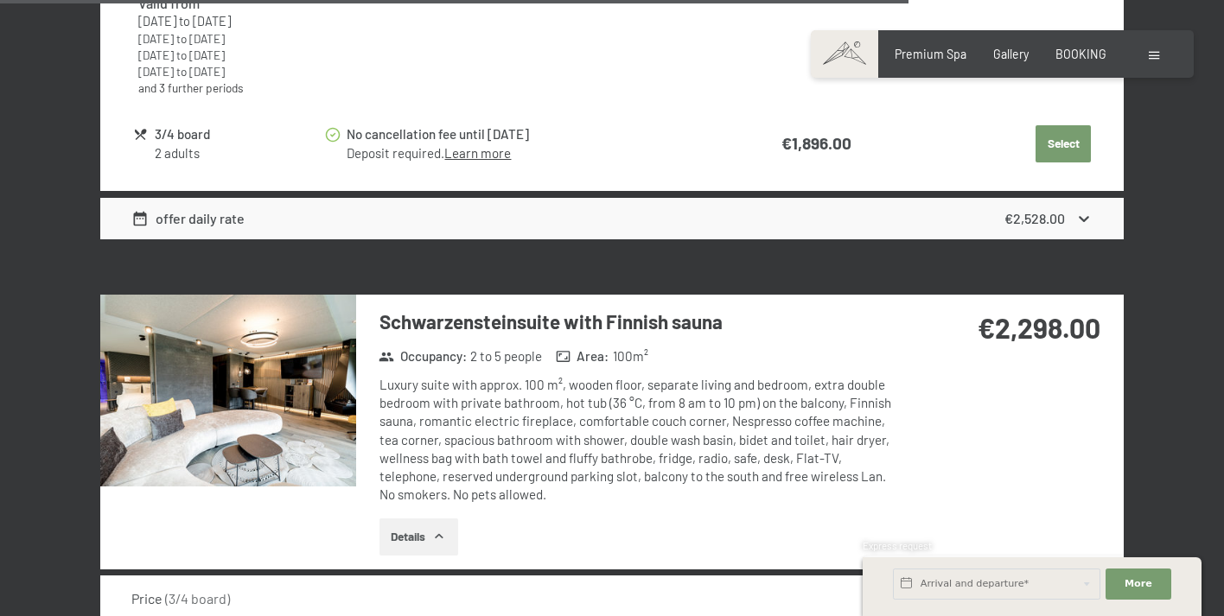
click at [209, 389] on img at bounding box center [228, 391] width 256 height 192
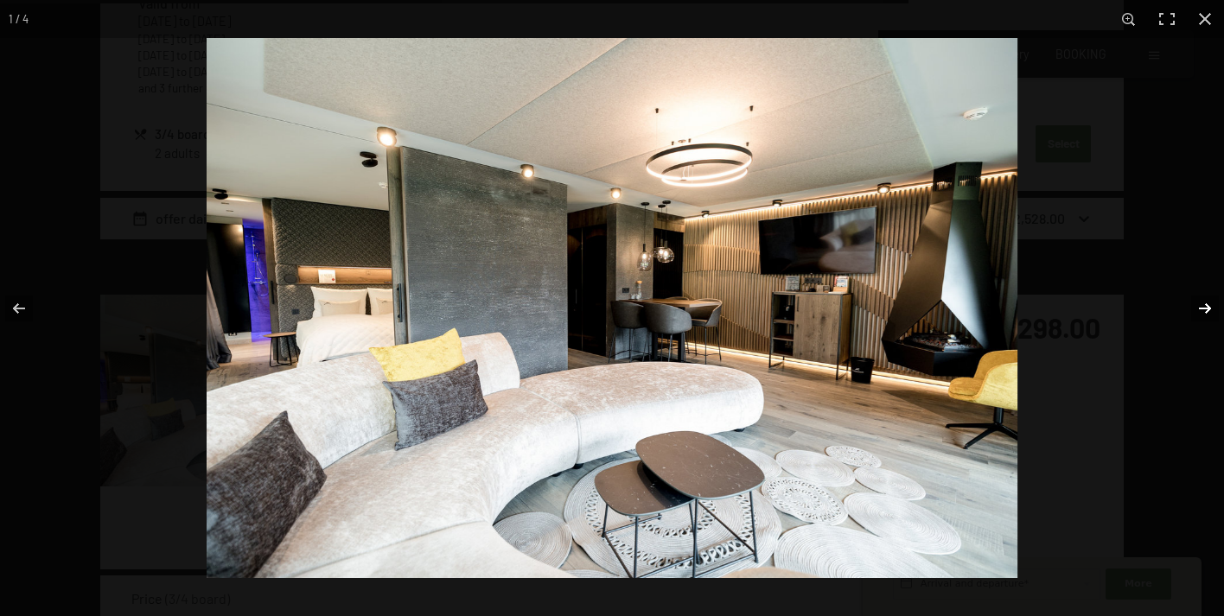
click at [1202, 308] on button "button" at bounding box center [1194, 308] width 61 height 86
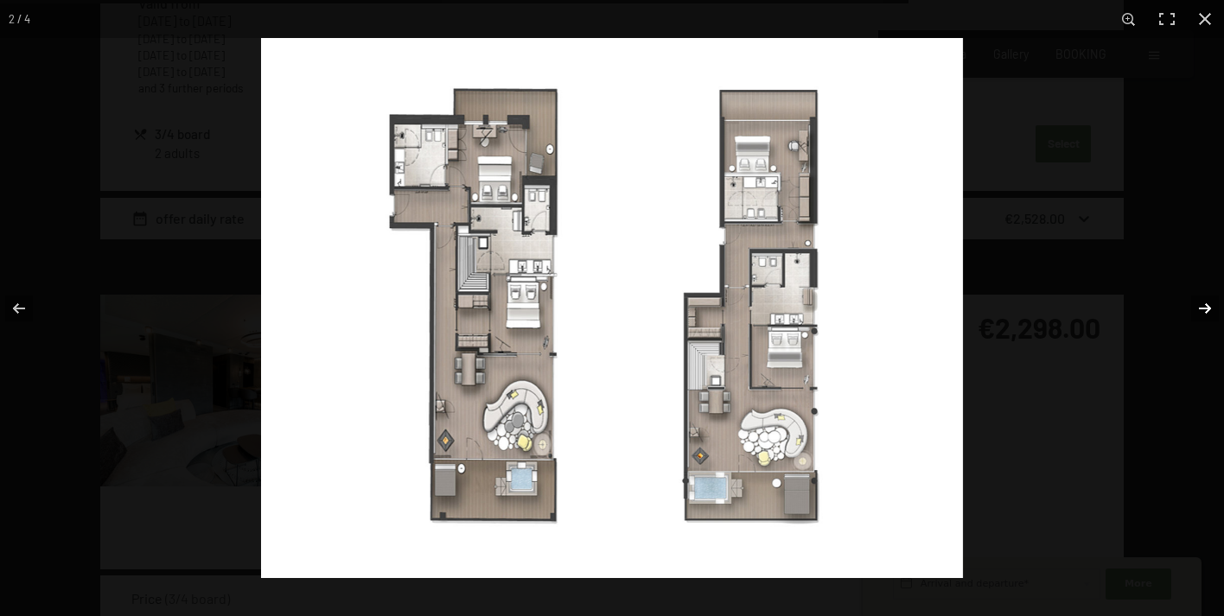
click at [1202, 308] on button "button" at bounding box center [1194, 308] width 61 height 86
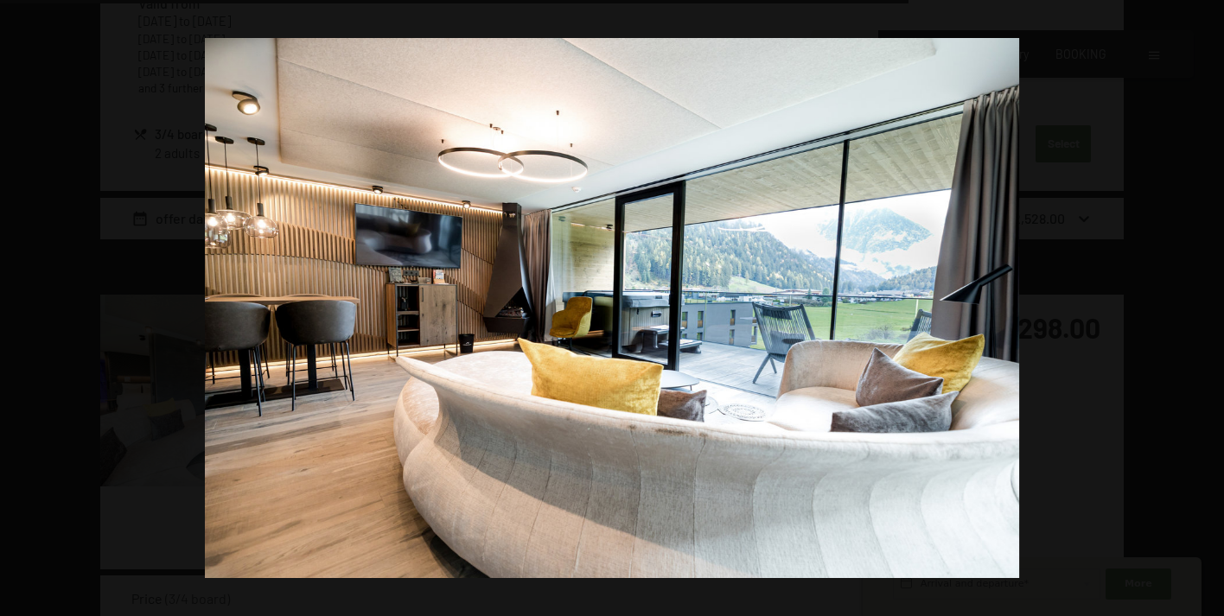
click at [1202, 308] on button "button" at bounding box center [1194, 308] width 61 height 86
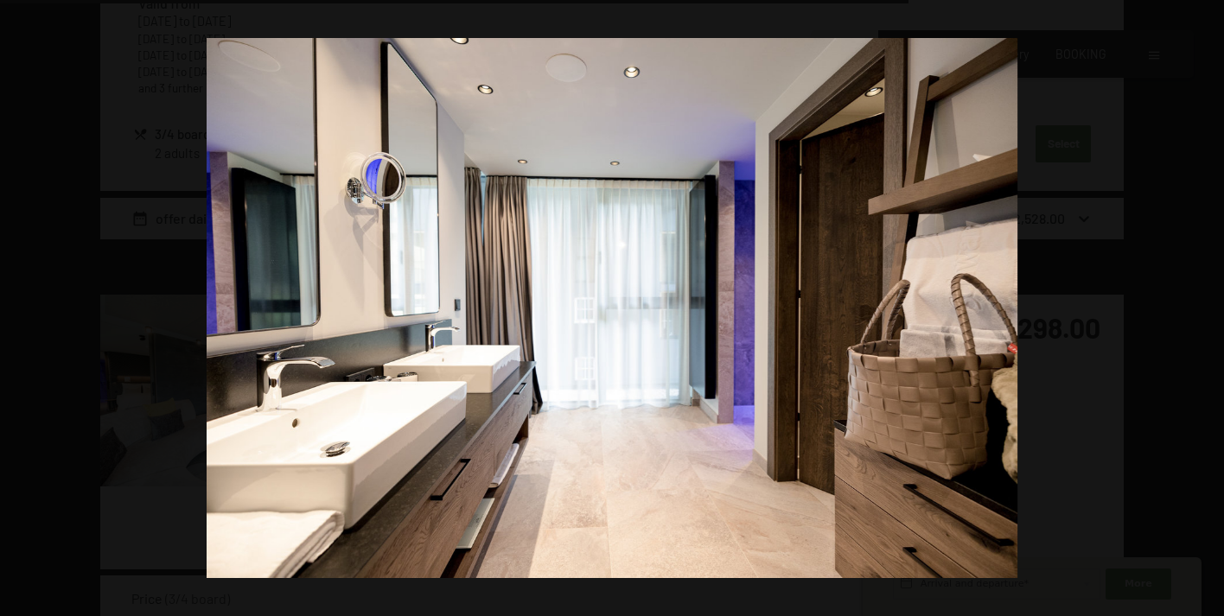
click at [1202, 308] on button "button" at bounding box center [1194, 308] width 61 height 86
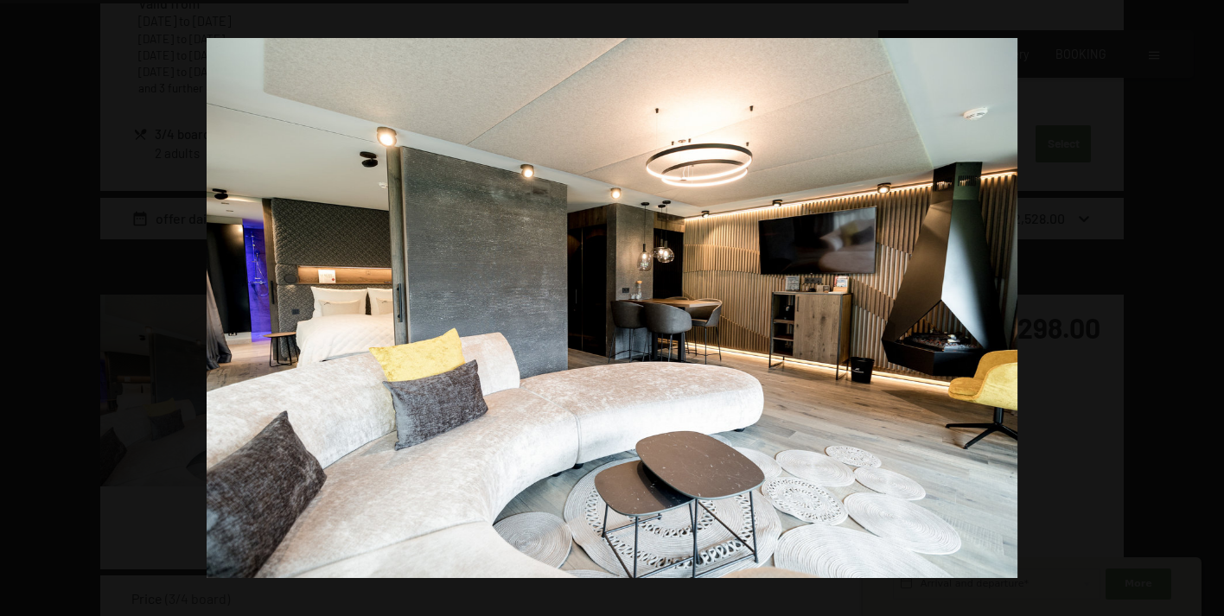
click at [1202, 308] on button "button" at bounding box center [1194, 308] width 61 height 86
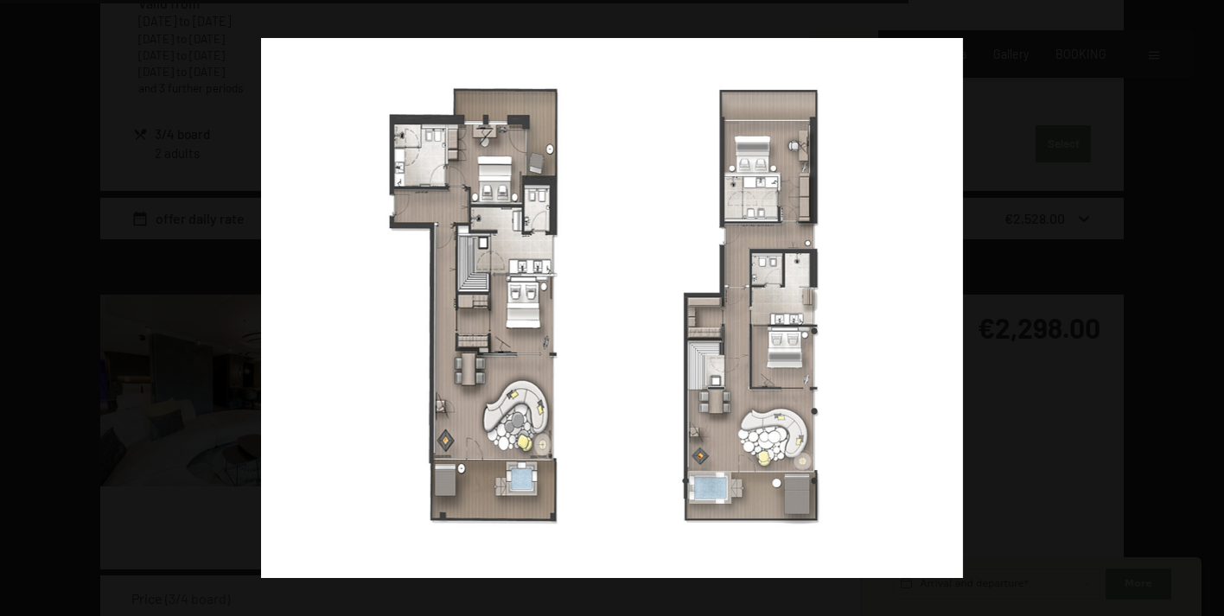
click at [1202, 308] on button "button" at bounding box center [1194, 308] width 61 height 86
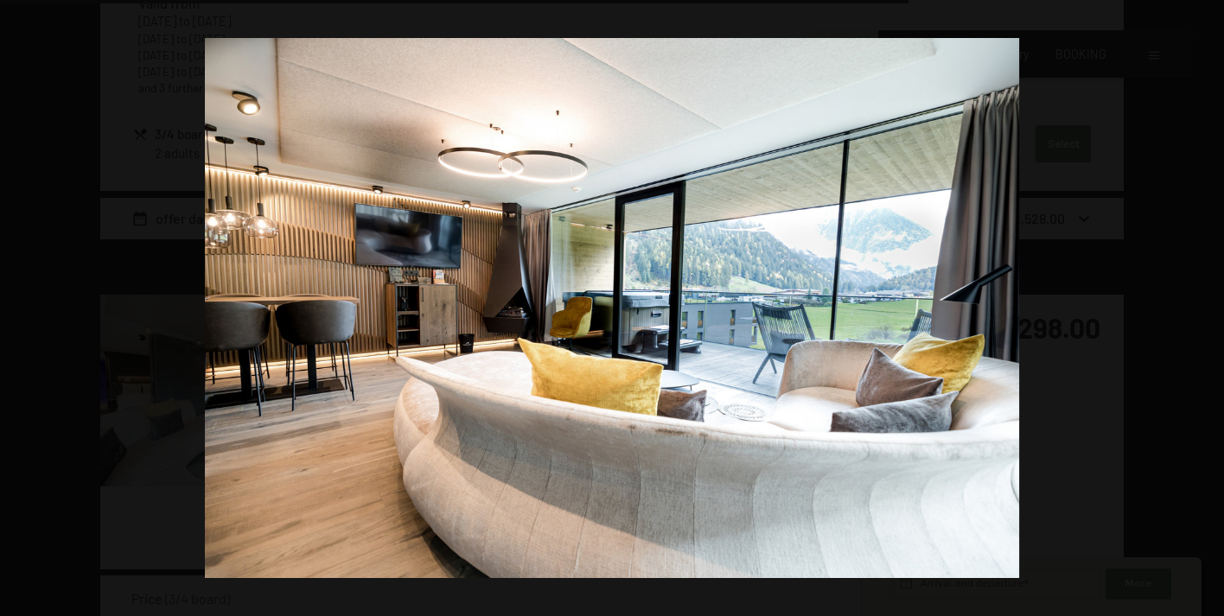
click at [1202, 308] on button "button" at bounding box center [1194, 308] width 61 height 86
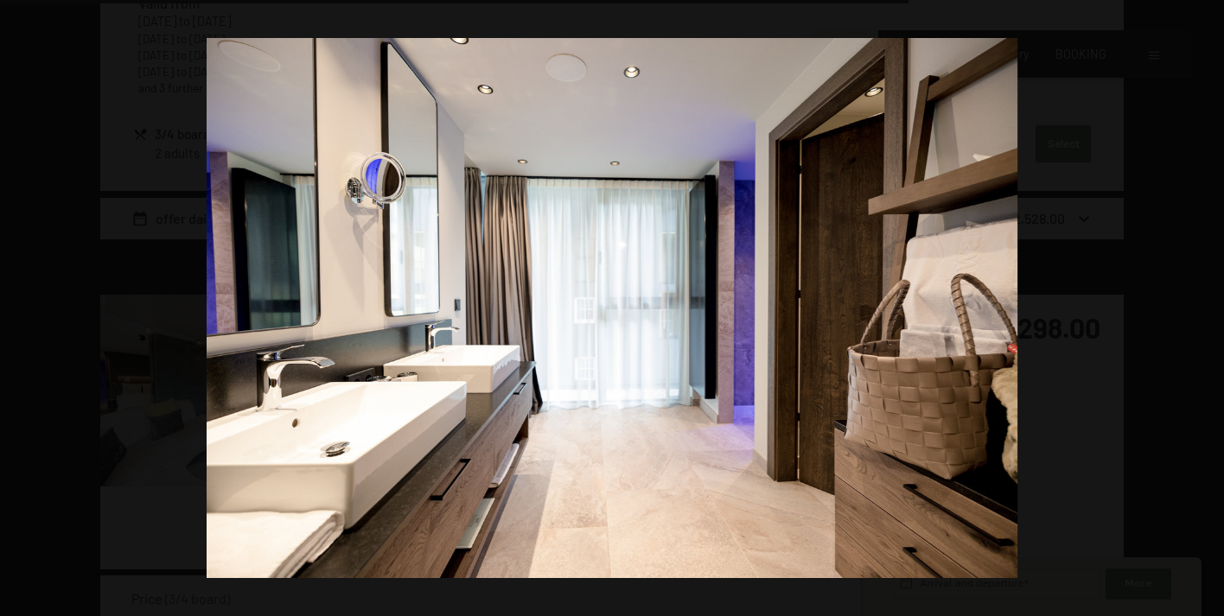
click at [1202, 308] on button "button" at bounding box center [1194, 308] width 61 height 86
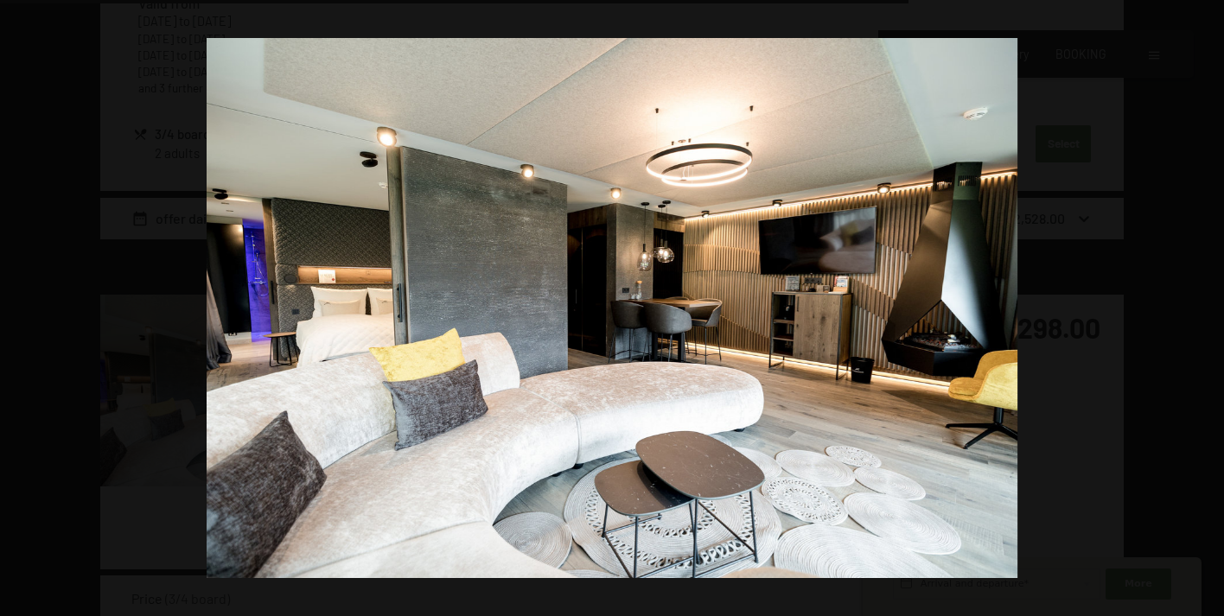
click at [1202, 308] on button "button" at bounding box center [1194, 308] width 61 height 86
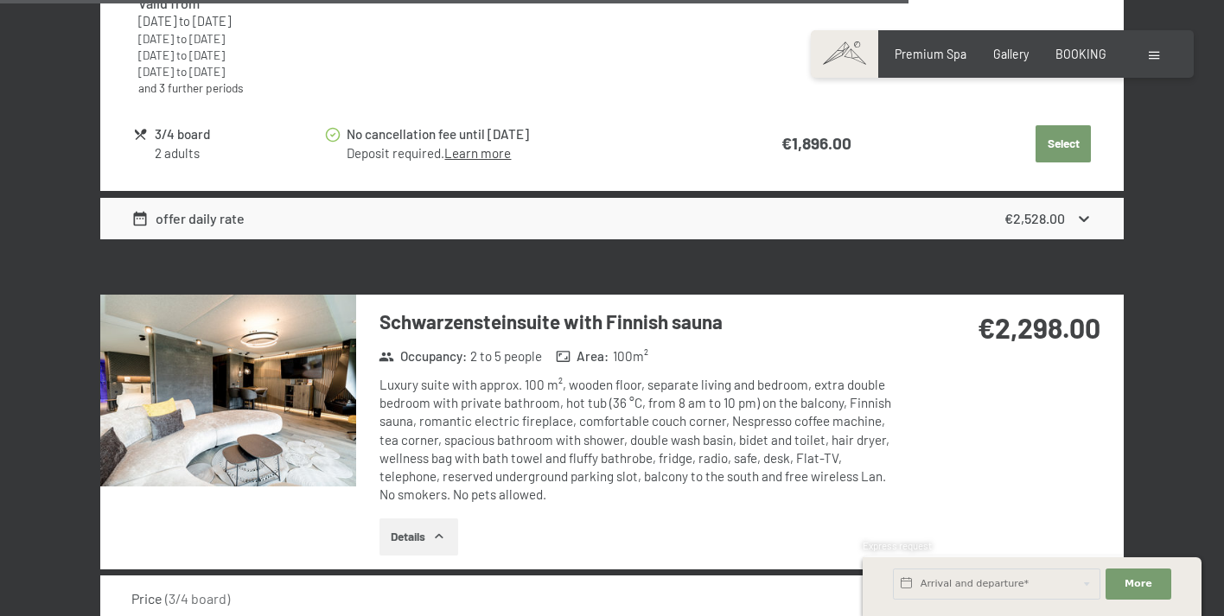
click at [0, 0] on button "button" at bounding box center [0, 0] width 0 height 0
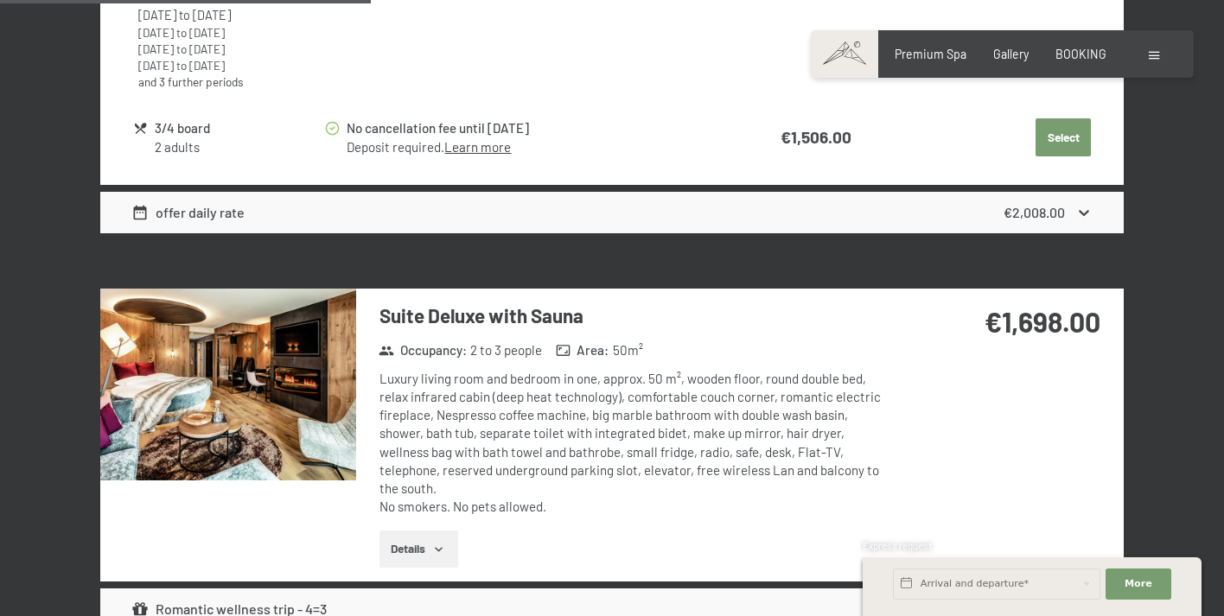
scroll to position [2334, 0]
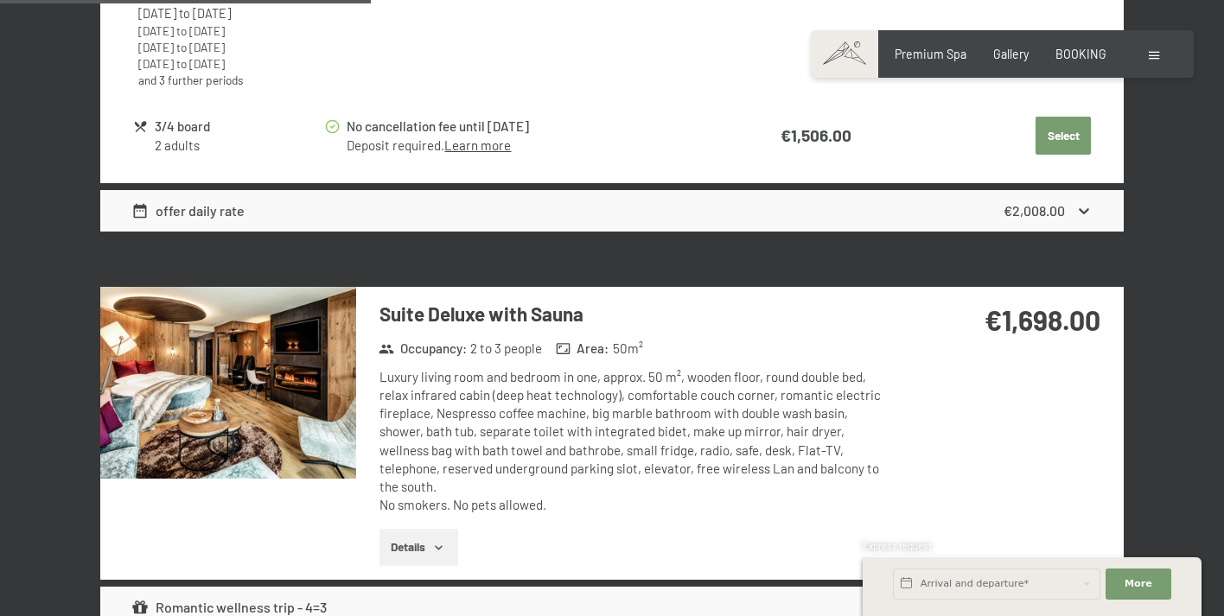
click at [278, 404] on img at bounding box center [228, 383] width 256 height 192
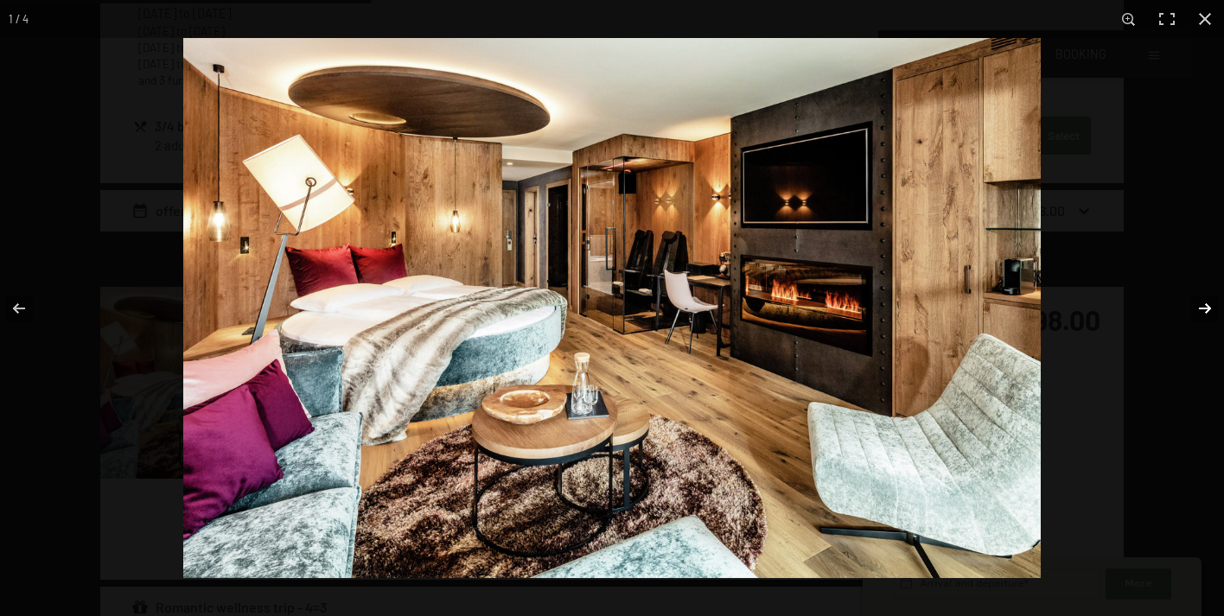
click at [1204, 304] on button "button" at bounding box center [1194, 308] width 61 height 86
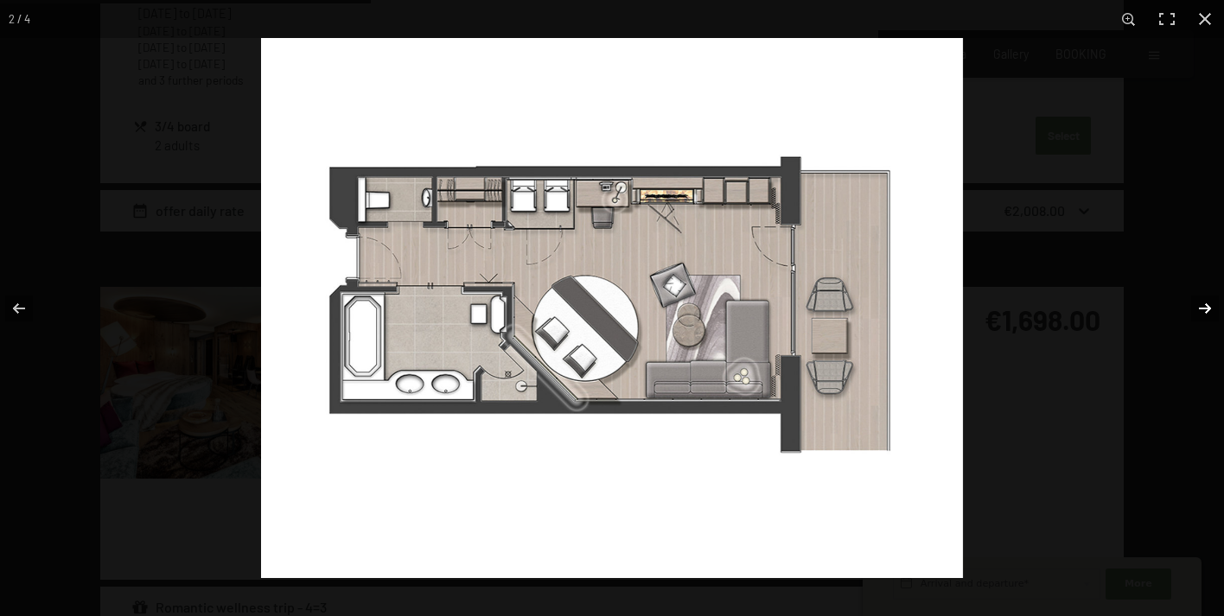
click at [1204, 304] on button "button" at bounding box center [1194, 308] width 61 height 86
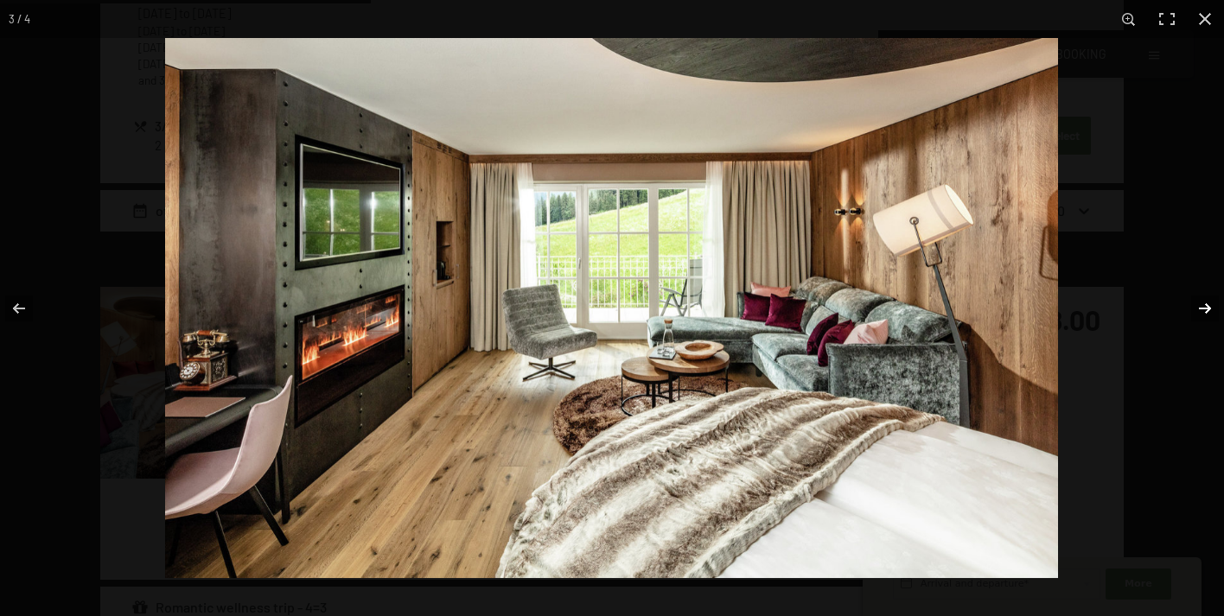
click at [1204, 304] on button "button" at bounding box center [1194, 308] width 61 height 86
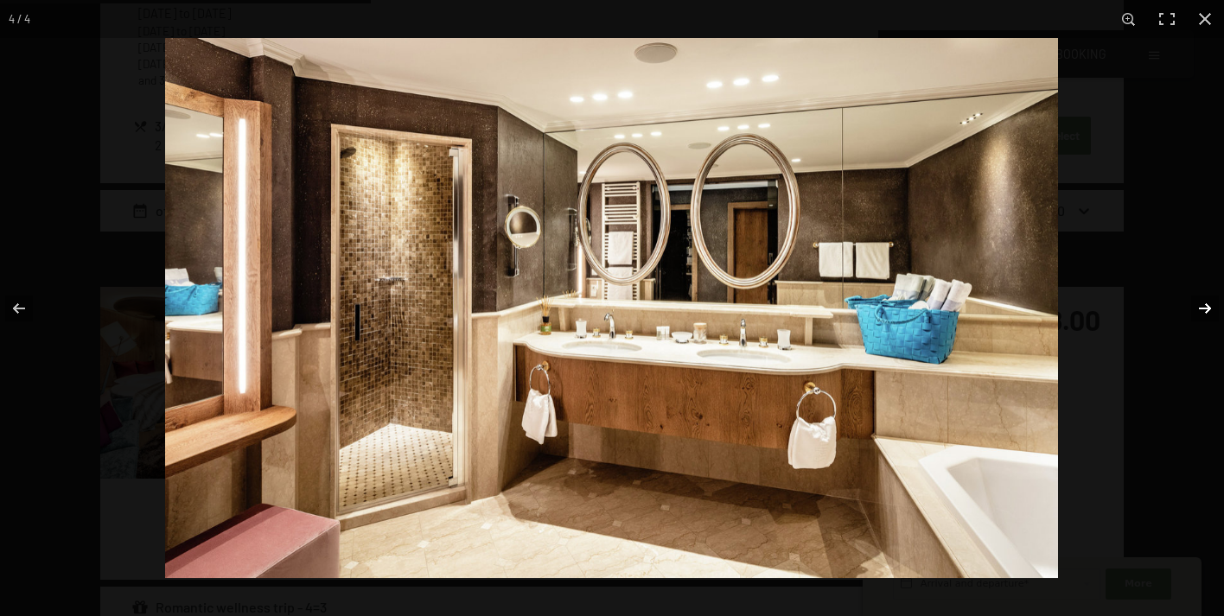
click at [1204, 305] on button "button" at bounding box center [1194, 308] width 61 height 86
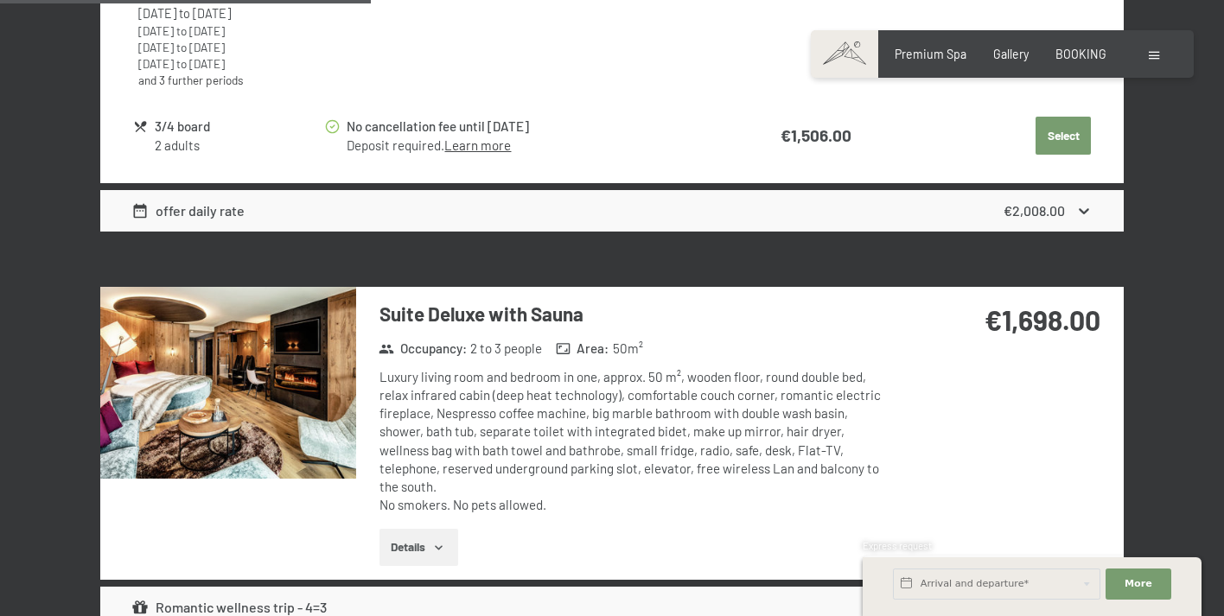
click at [0, 0] on button "button" at bounding box center [0, 0] width 0 height 0
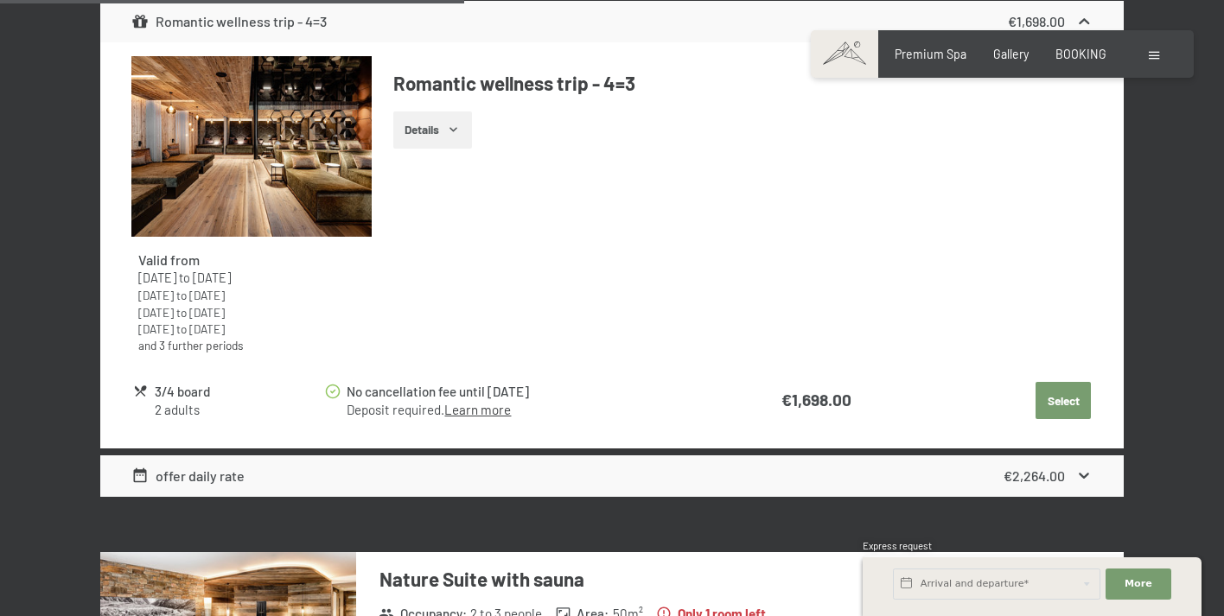
scroll to position [2914, 0]
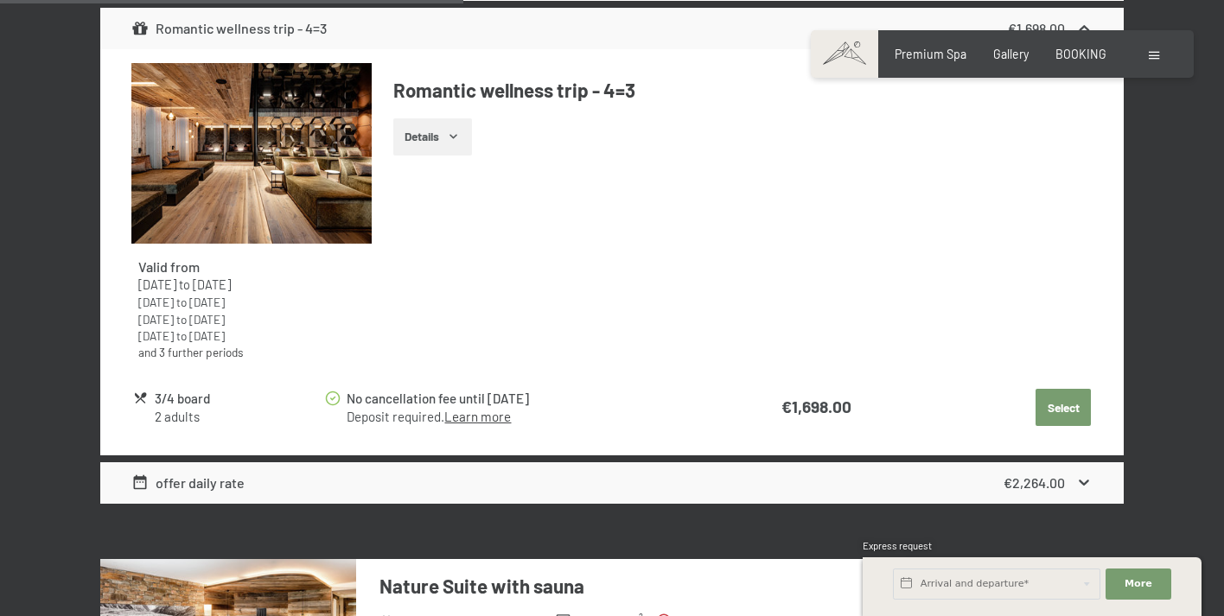
click at [456, 130] on icon "button" at bounding box center [454, 137] width 14 height 14
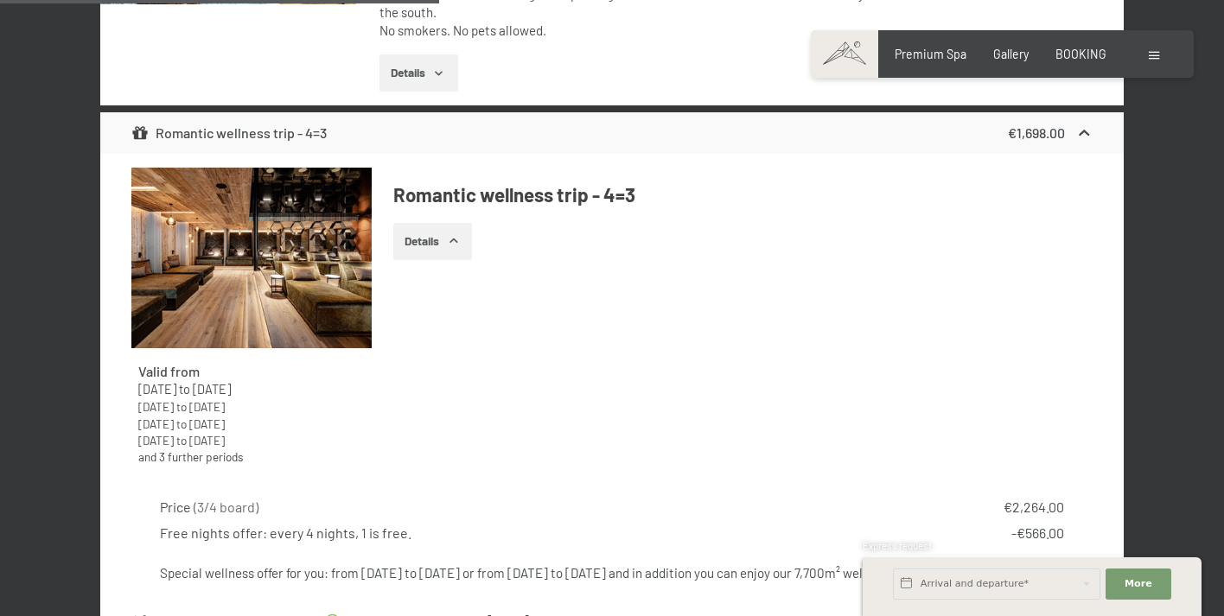
scroll to position [2806, 0]
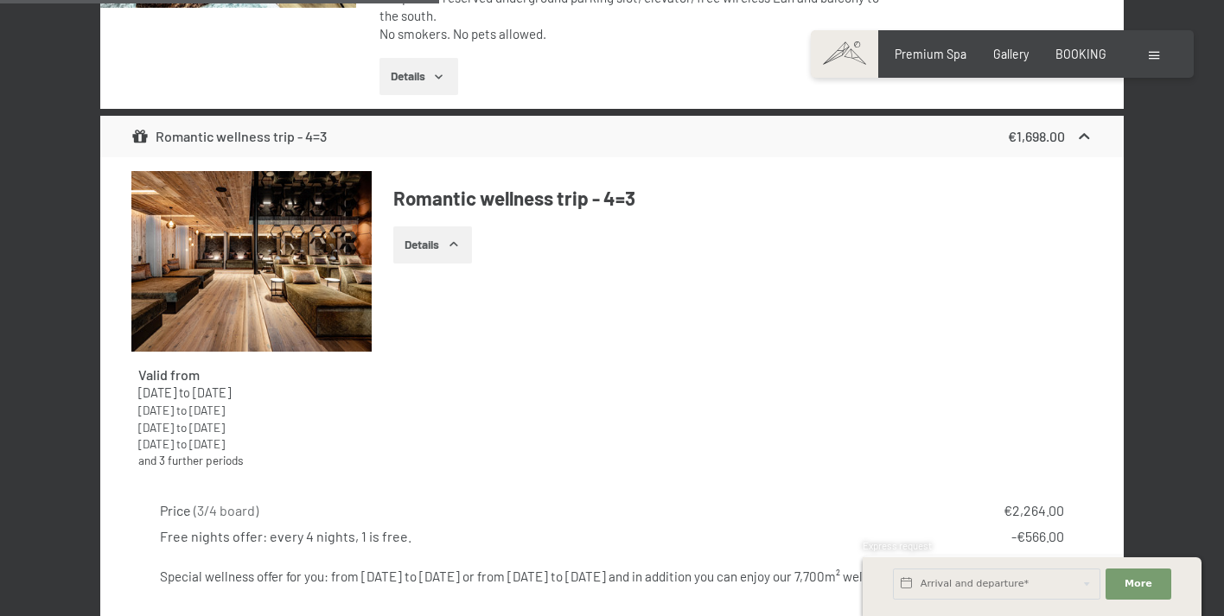
click at [239, 286] on img at bounding box center [251, 261] width 240 height 181
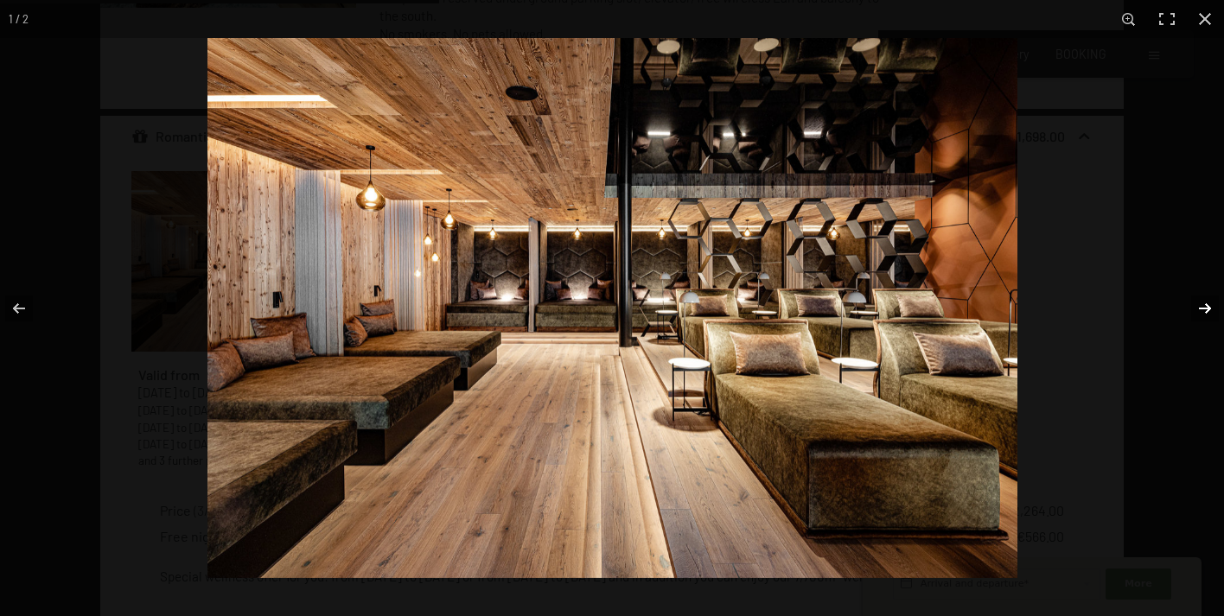
click at [1207, 316] on button "button" at bounding box center [1194, 308] width 61 height 86
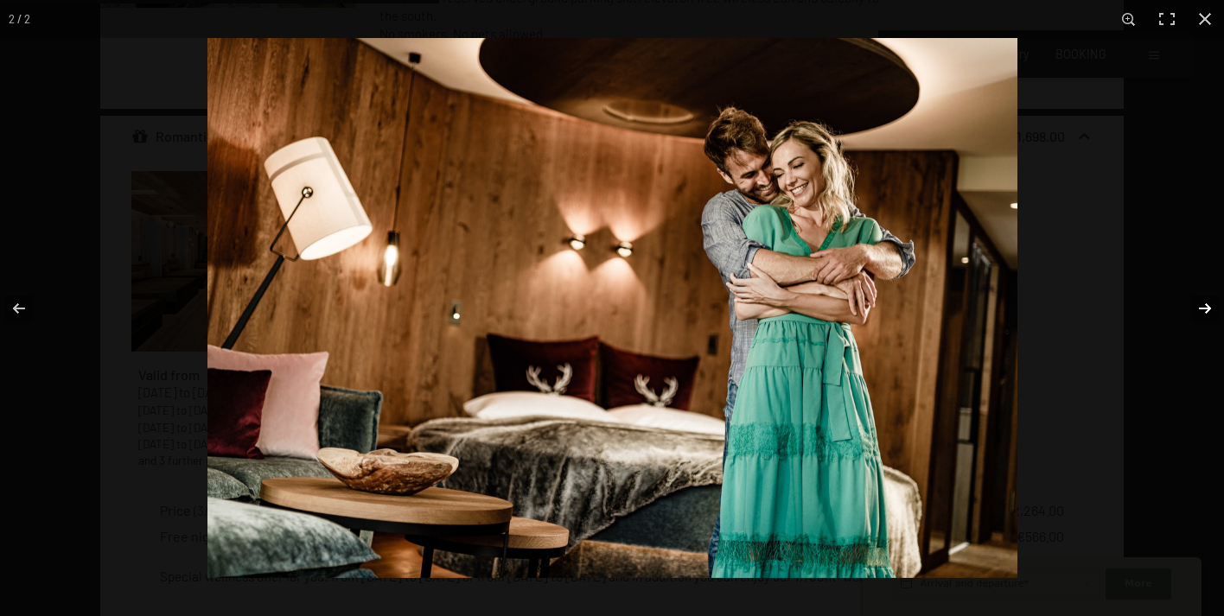
click at [1205, 306] on button "button" at bounding box center [1194, 308] width 61 height 86
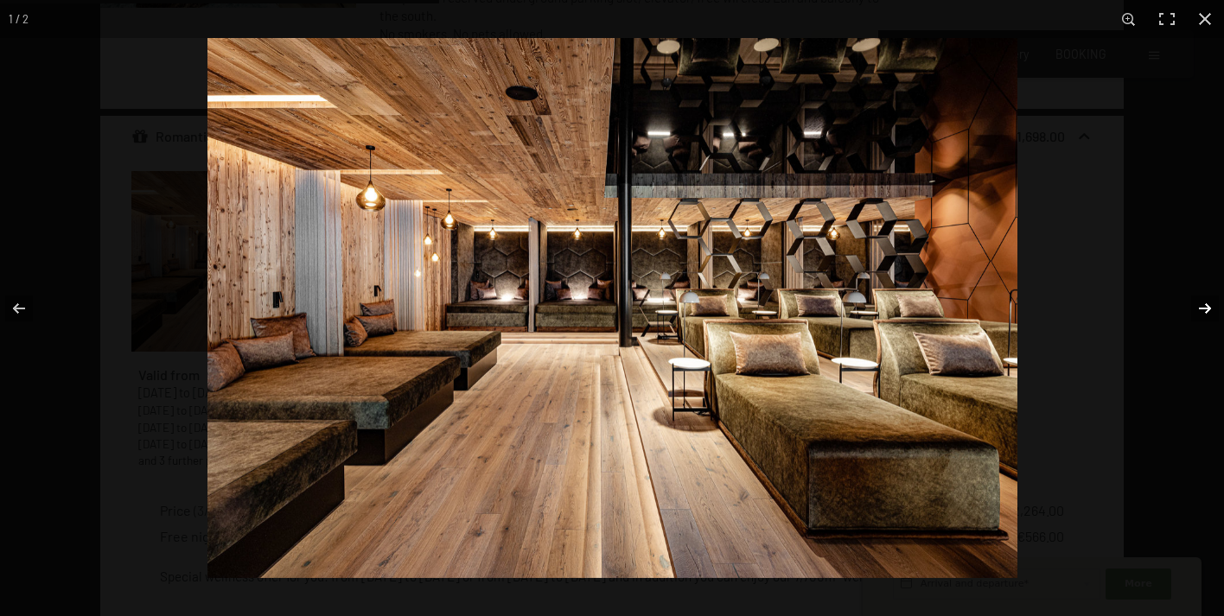
click at [1205, 306] on button "button" at bounding box center [1194, 308] width 61 height 86
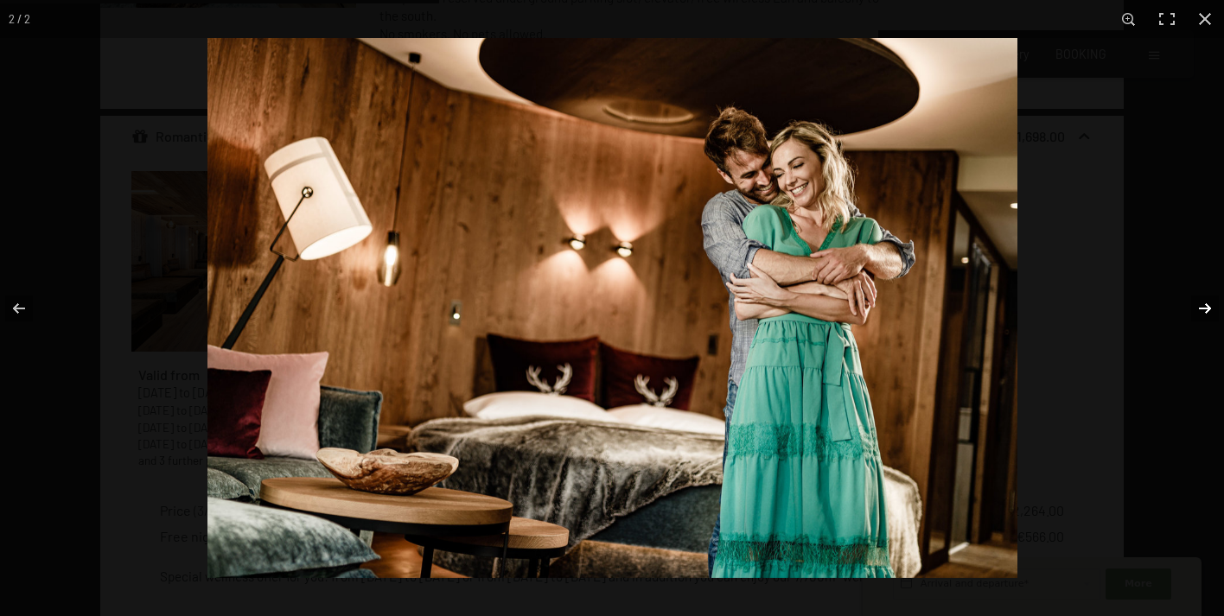
click at [1205, 306] on button "button" at bounding box center [1194, 308] width 61 height 86
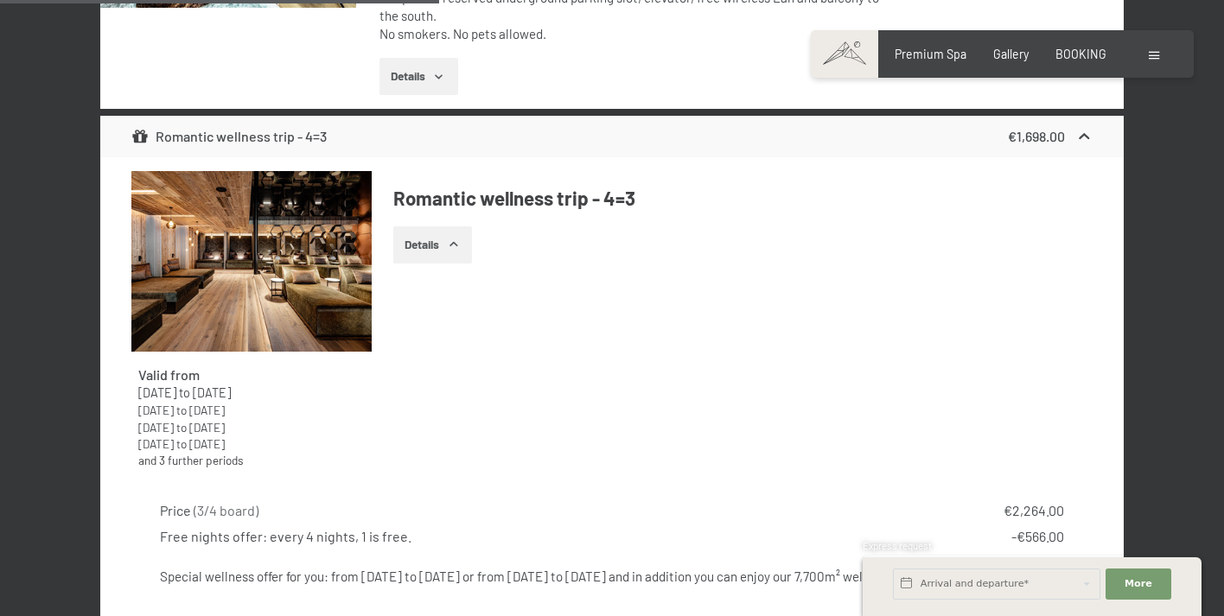
click at [0, 0] on button "button" at bounding box center [0, 0] width 0 height 0
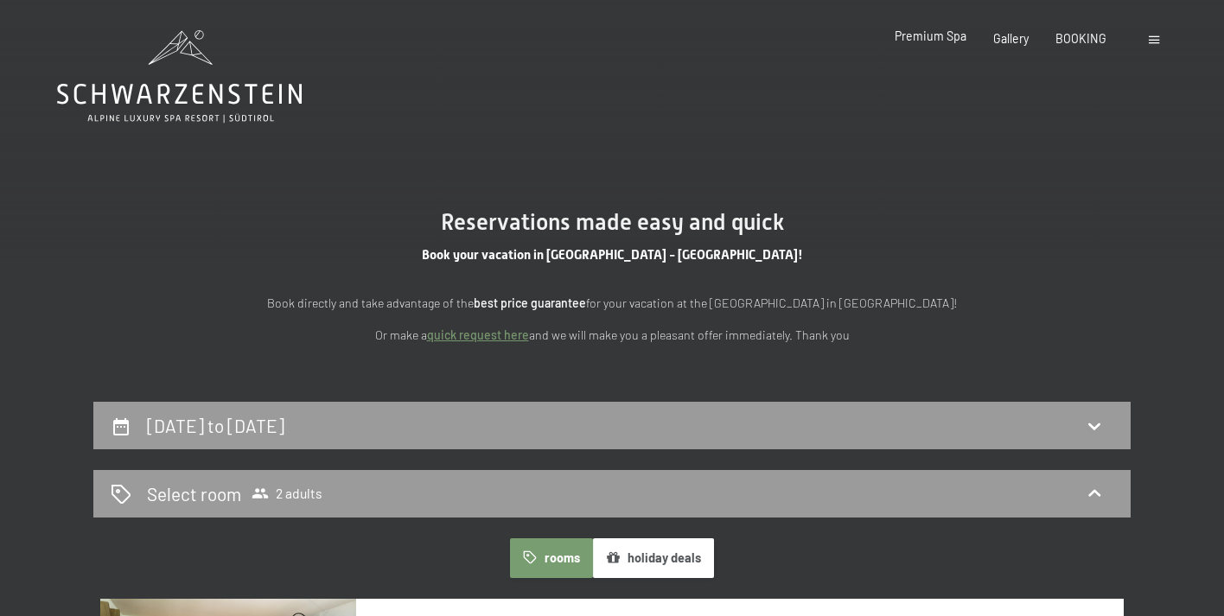
scroll to position [0, 0]
click at [931, 32] on span "Premium Spa" at bounding box center [931, 36] width 72 height 15
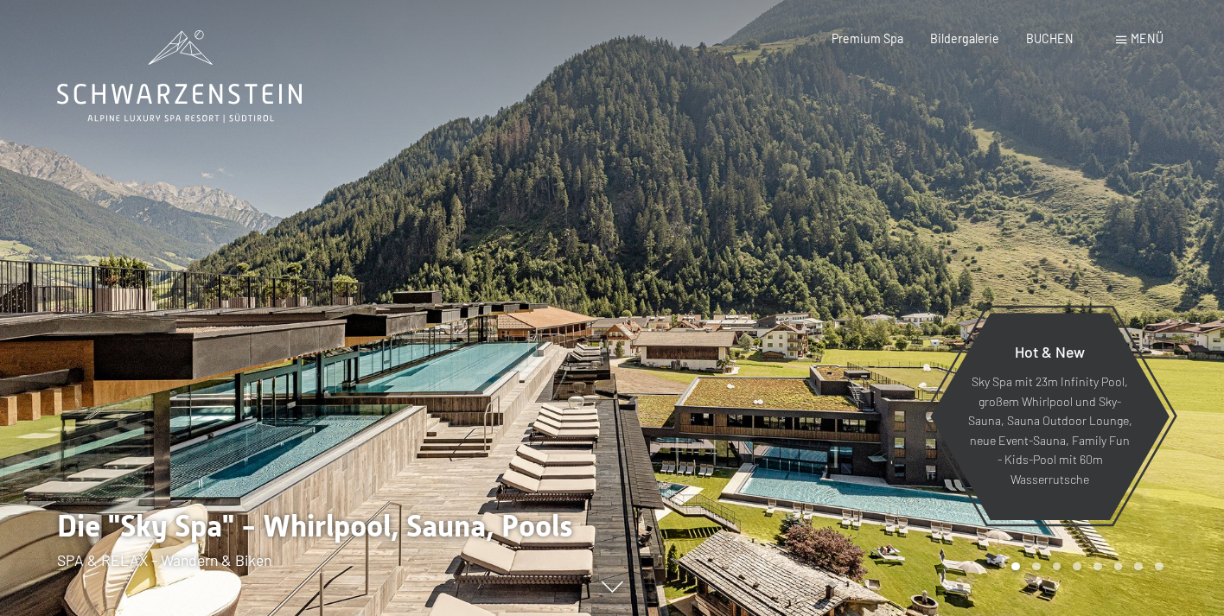
click at [1146, 40] on span "Menü" at bounding box center [1147, 38] width 33 height 15
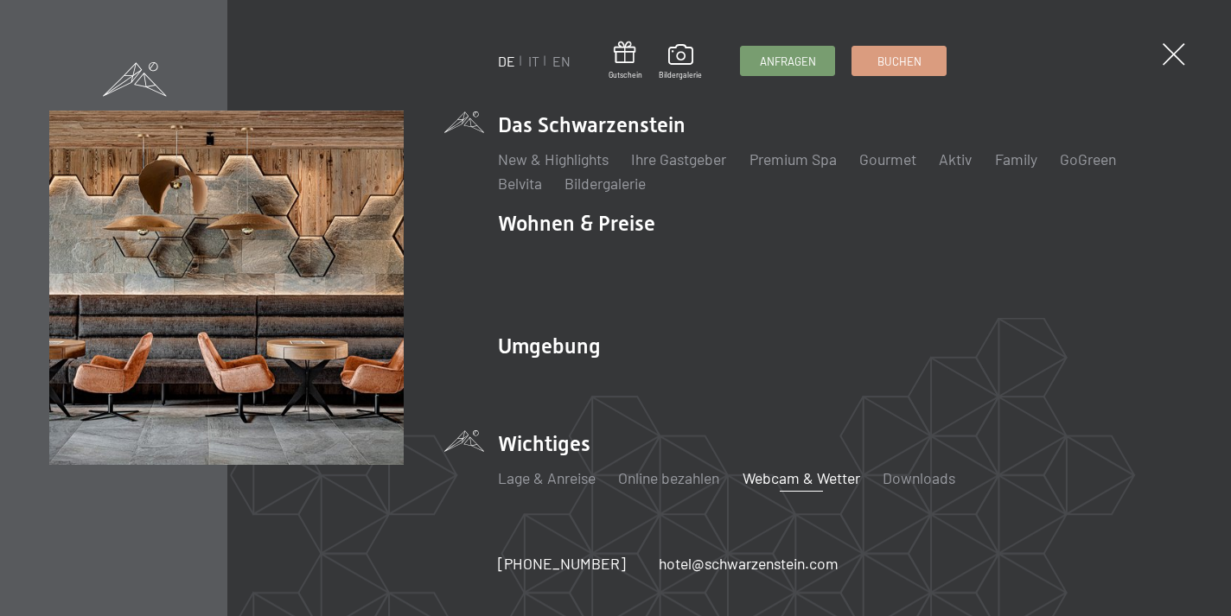
click at [798, 469] on link "Webcam & Wetter" at bounding box center [802, 478] width 118 height 19
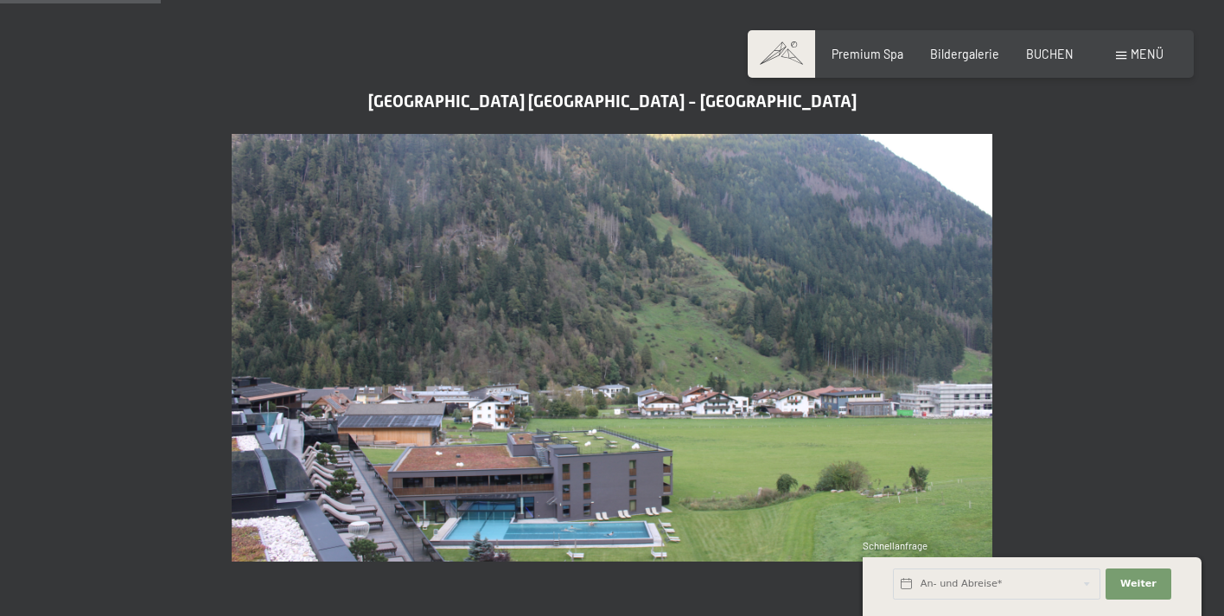
scroll to position [710, 0]
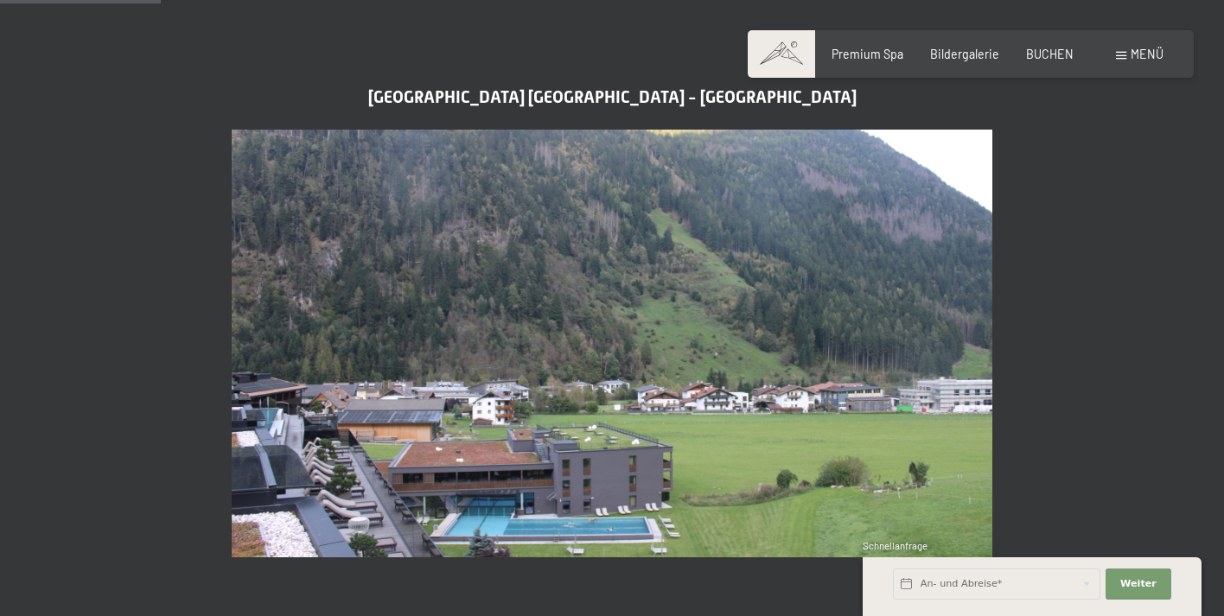
click at [594, 431] on img at bounding box center [612, 344] width 761 height 428
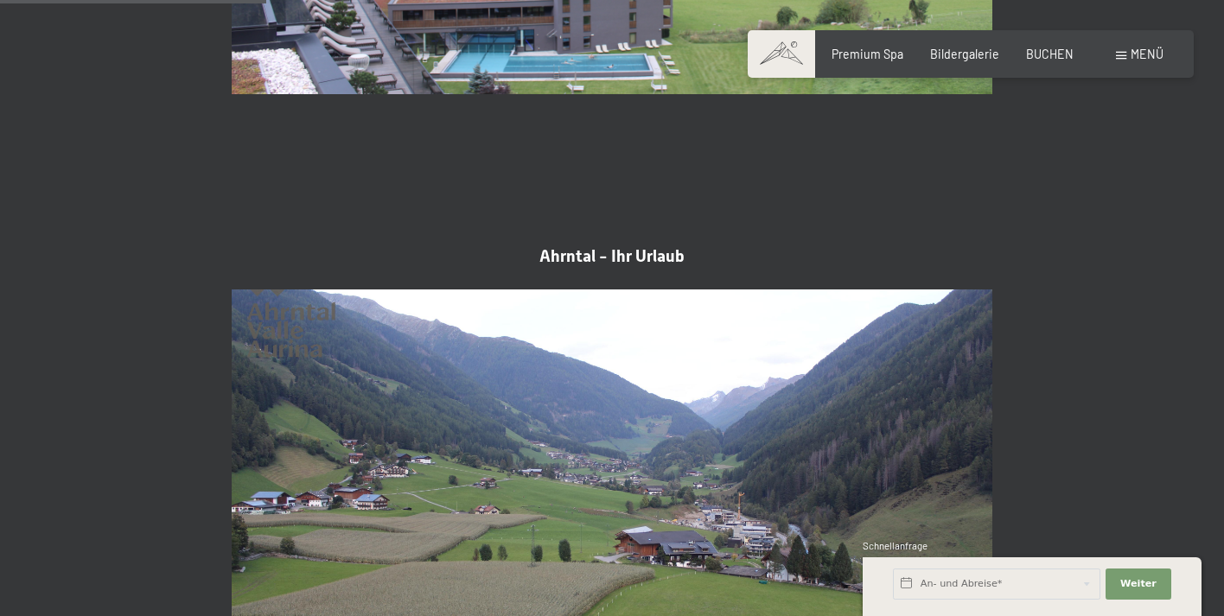
scroll to position [1174, 0]
